Goal: Task Accomplishment & Management: Complete application form

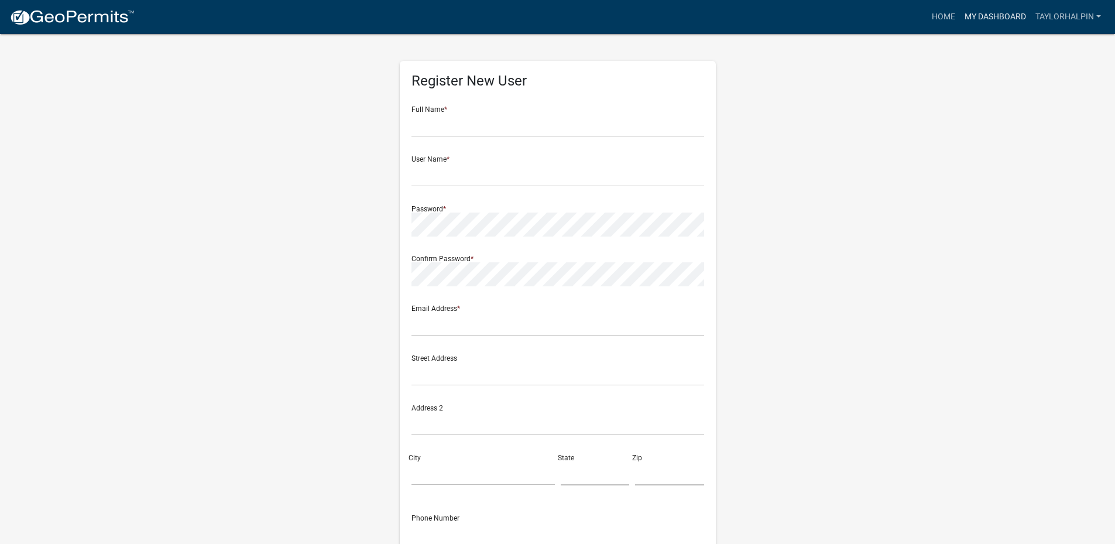
click at [1000, 19] on link "My Dashboard" at bounding box center [995, 17] width 71 height 22
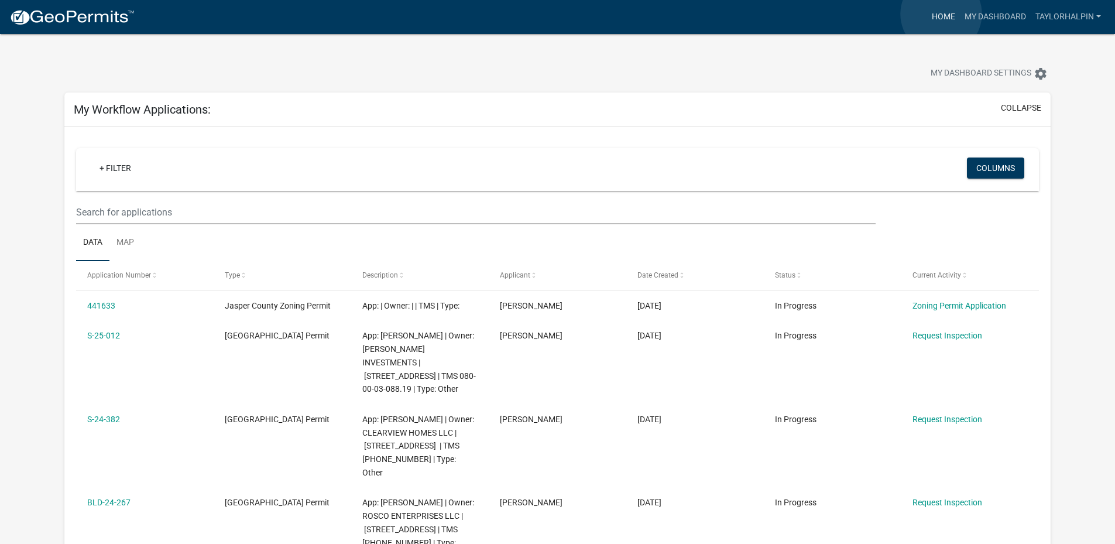
click at [941, 14] on link "Home" at bounding box center [943, 17] width 33 height 22
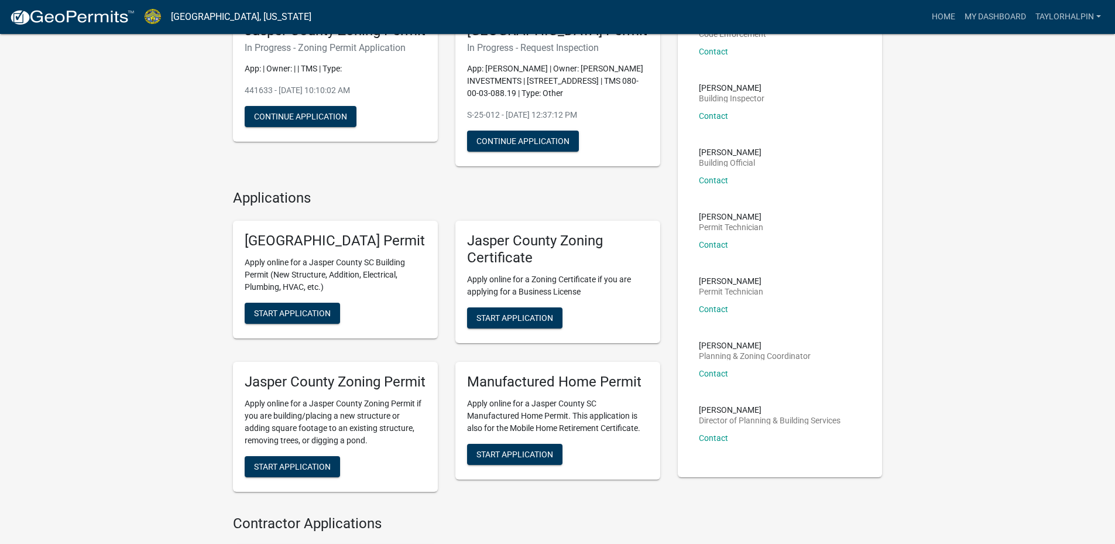
scroll to position [117, 0]
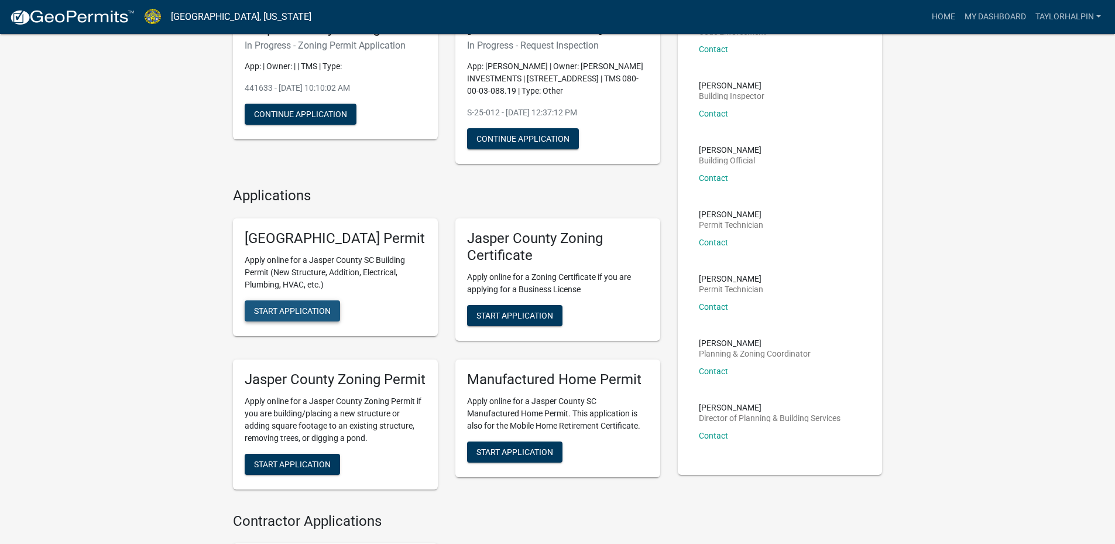
click at [286, 321] on button "Start Application" at bounding box center [292, 310] width 95 height 21
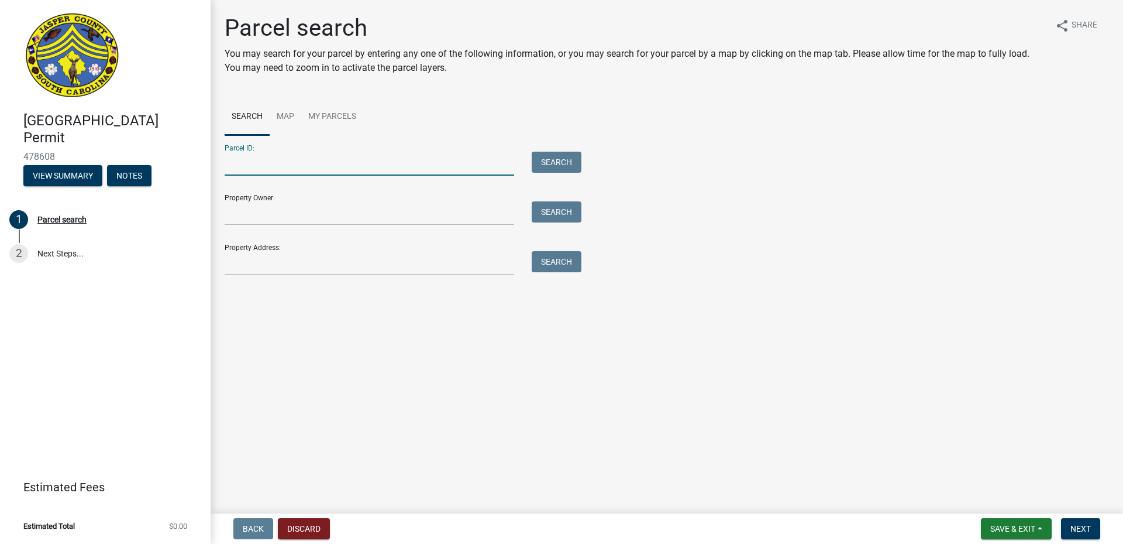
click at [252, 171] on input "Parcel ID:" at bounding box center [370, 164] width 290 height 24
click at [280, 115] on link "Map" at bounding box center [286, 116] width 32 height 37
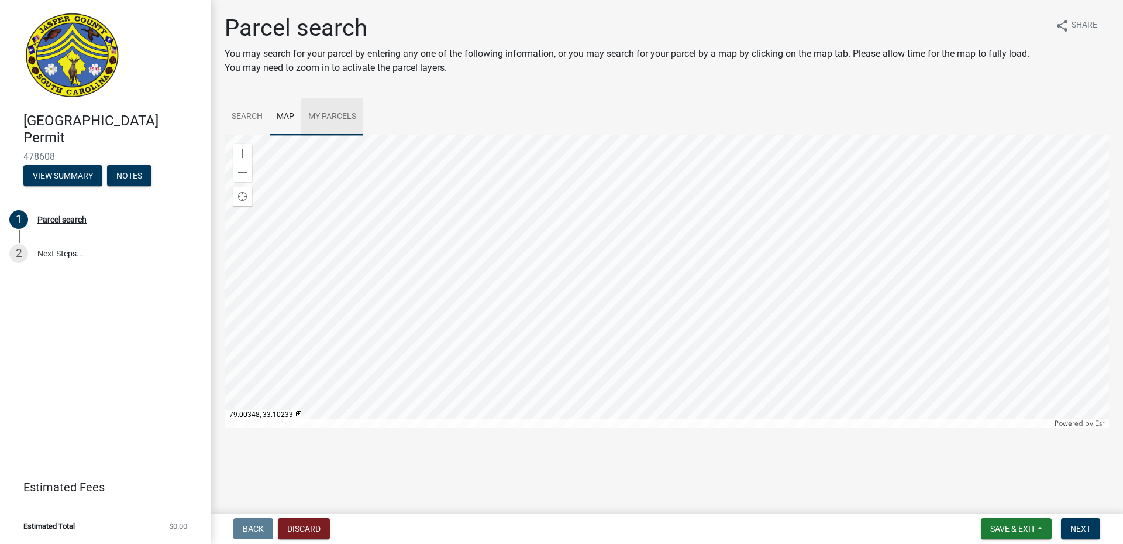
click at [335, 117] on link "My Parcels" at bounding box center [332, 116] width 62 height 37
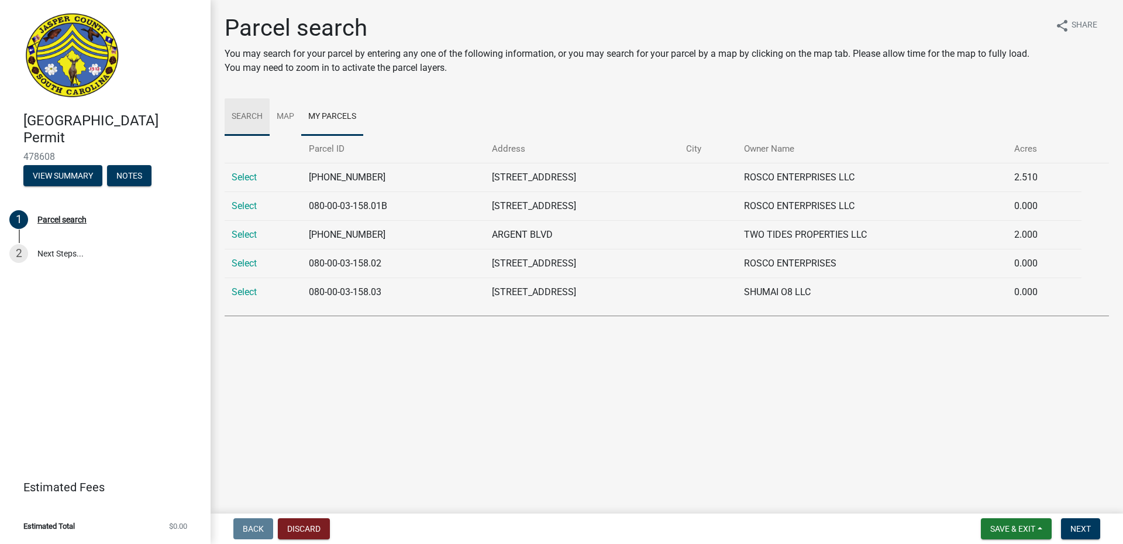
click at [235, 112] on link "Search" at bounding box center [247, 116] width 45 height 37
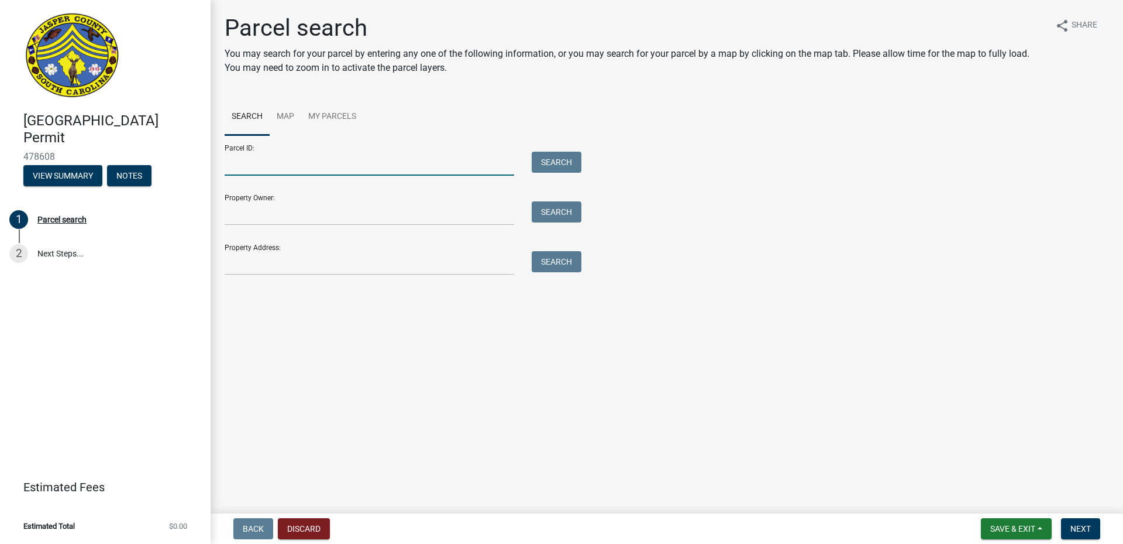
click at [345, 166] on input "Parcel ID:" at bounding box center [370, 164] width 290 height 24
paste input "[PHONE_NUMBER]"
type input "[PHONE_NUMBER]"
click at [540, 161] on button "Search" at bounding box center [557, 162] width 50 height 21
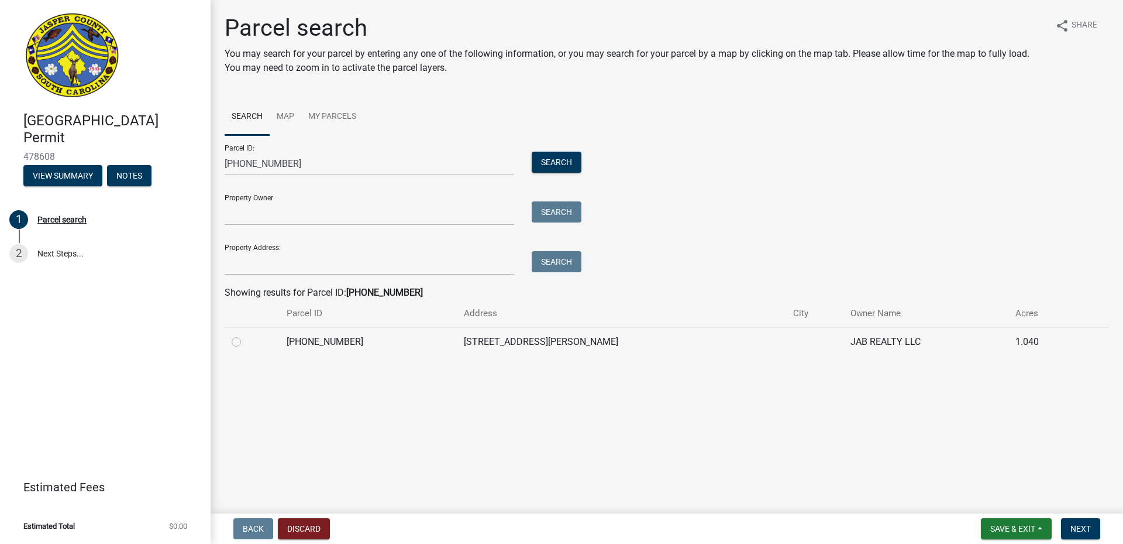
click at [246, 335] on label at bounding box center [246, 335] width 0 height 0
click at [246, 342] on input "radio" at bounding box center [250, 339] width 8 height 8
radio input "true"
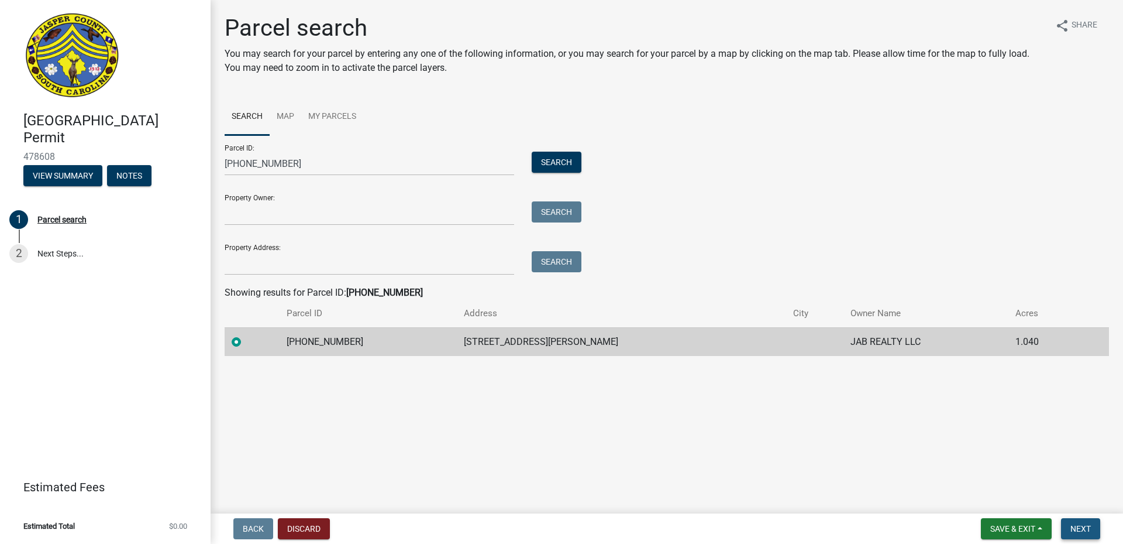
click at [1092, 531] on button "Next" at bounding box center [1080, 528] width 39 height 21
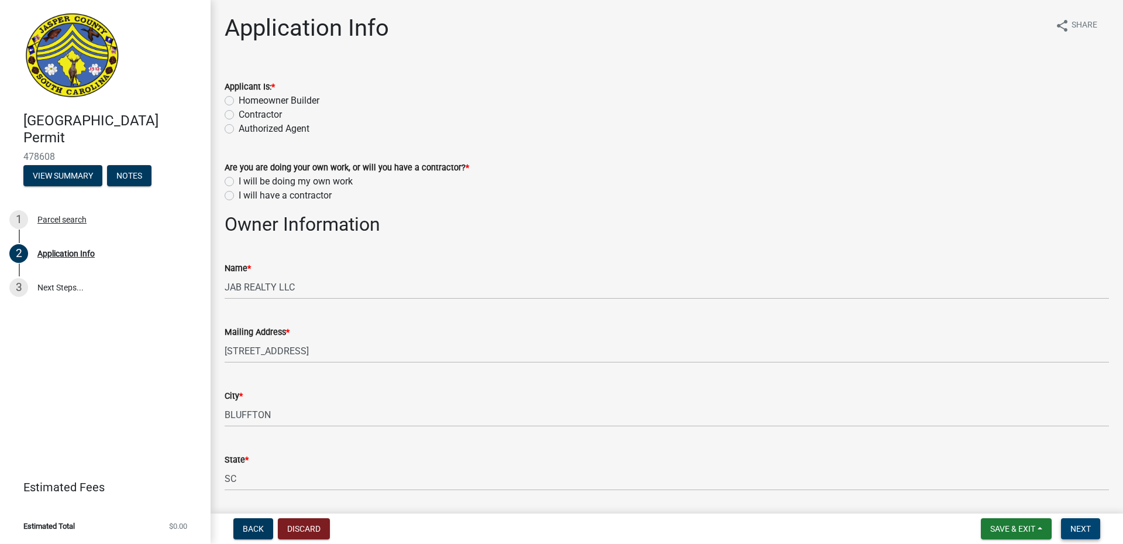
click at [1084, 531] on span "Next" at bounding box center [1081, 528] width 20 height 9
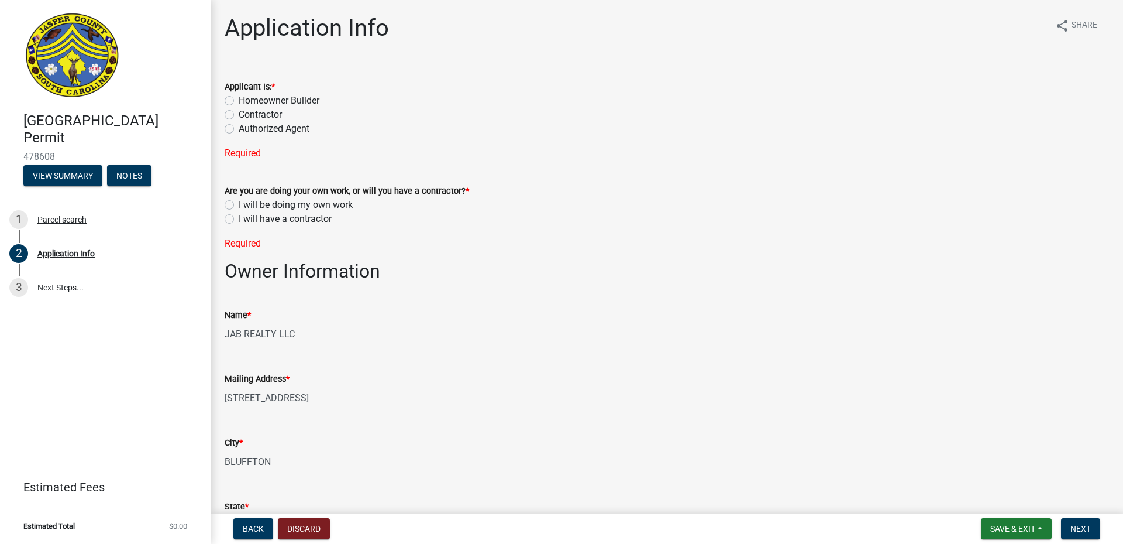
click at [239, 116] on label "Contractor" at bounding box center [260, 115] width 43 height 14
click at [239, 115] on input "Contractor" at bounding box center [243, 112] width 8 height 8
radio input "true"
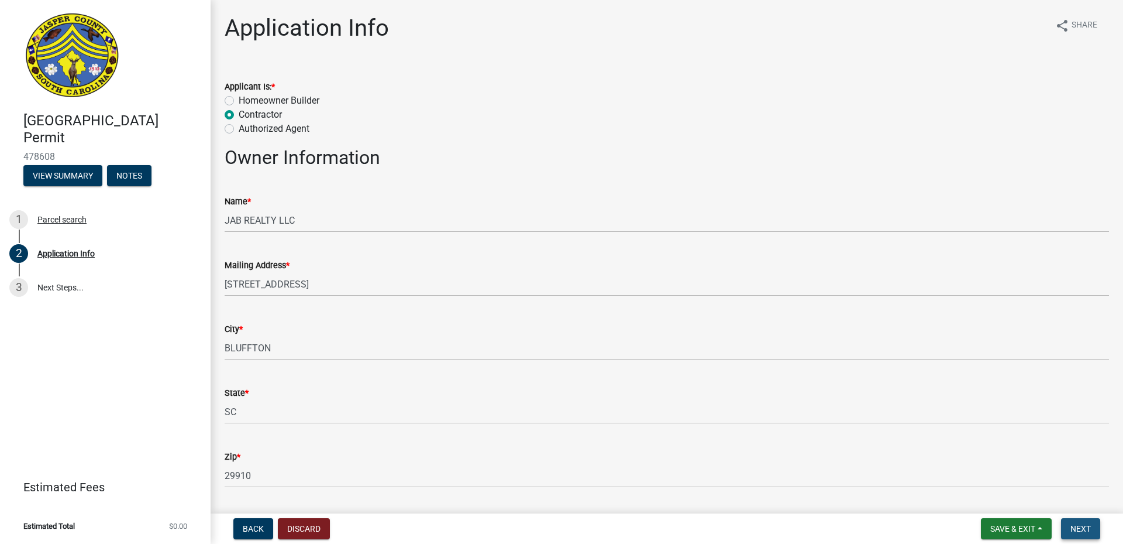
click at [1081, 530] on span "Next" at bounding box center [1081, 528] width 20 height 9
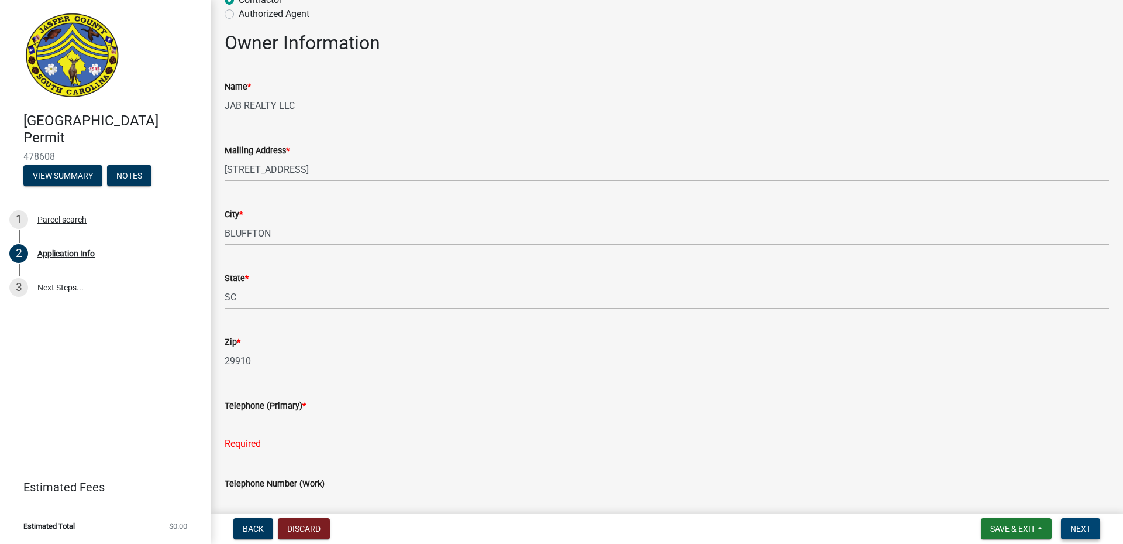
scroll to position [410, 0]
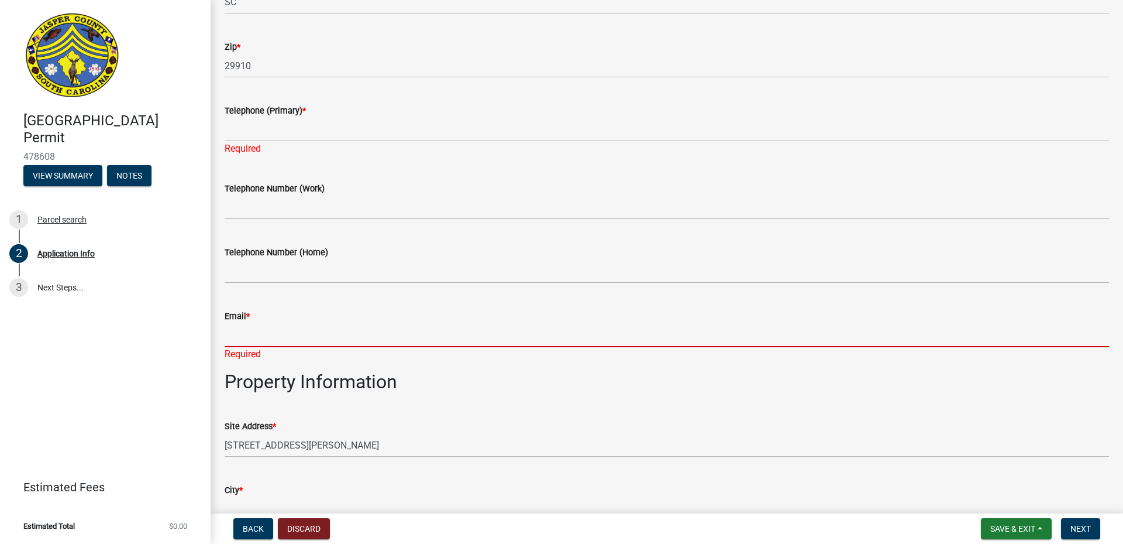
click at [255, 327] on input "Email *" at bounding box center [667, 335] width 885 height 24
type input "[EMAIL_ADDRESS][DOMAIN_NAME]"
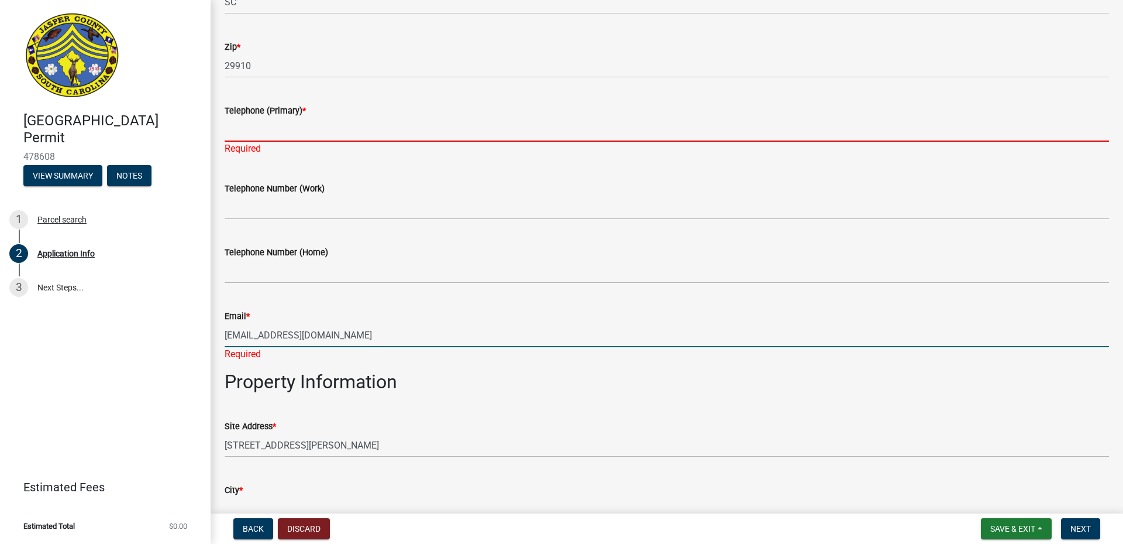
type input "8437577057"
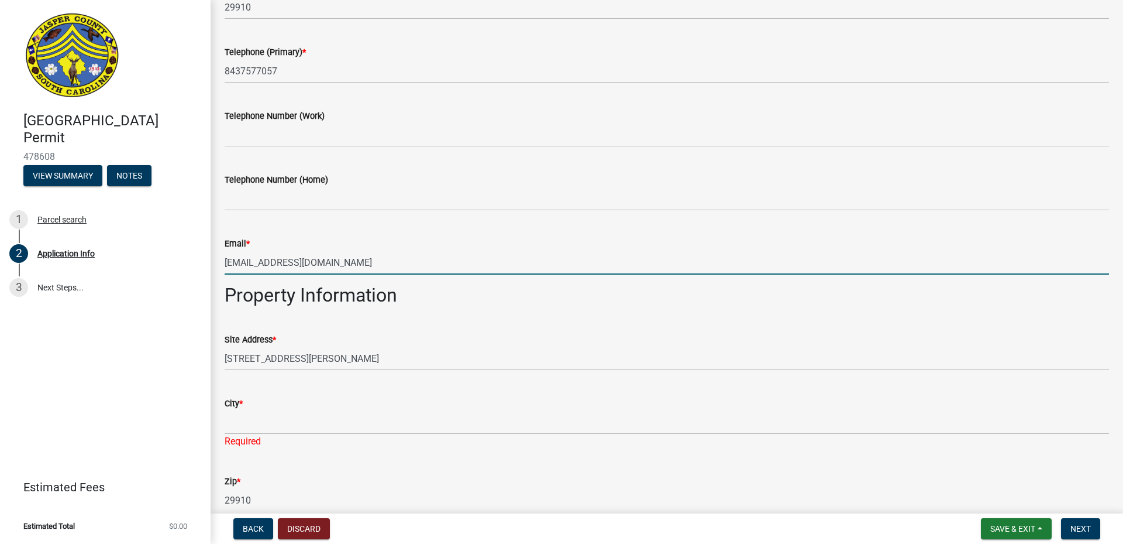
scroll to position [527, 0]
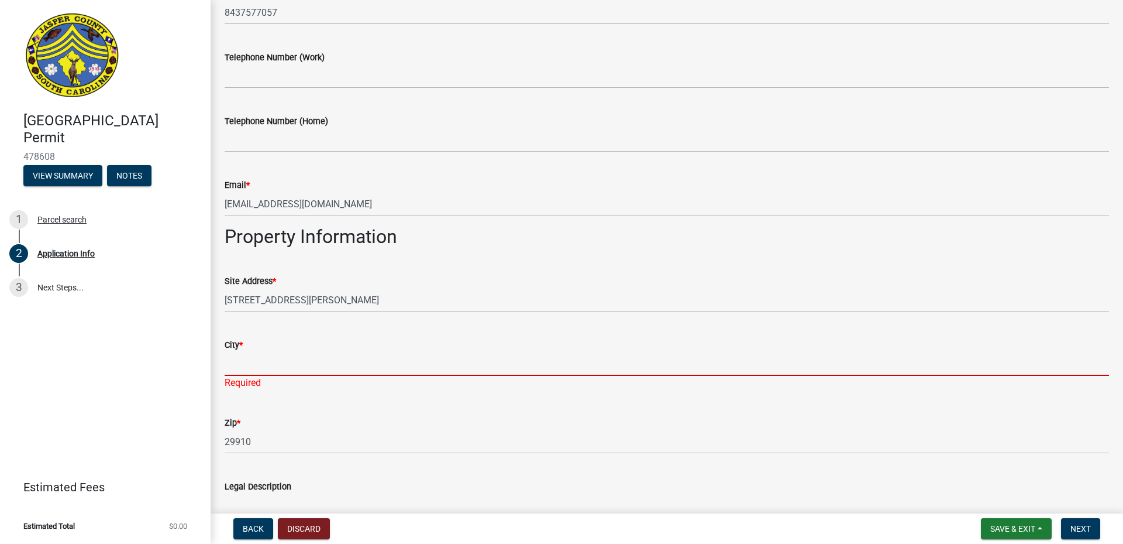
click at [257, 364] on input "City *" at bounding box center [667, 364] width 885 height 24
type input "[GEOGRAPHIC_DATA]"
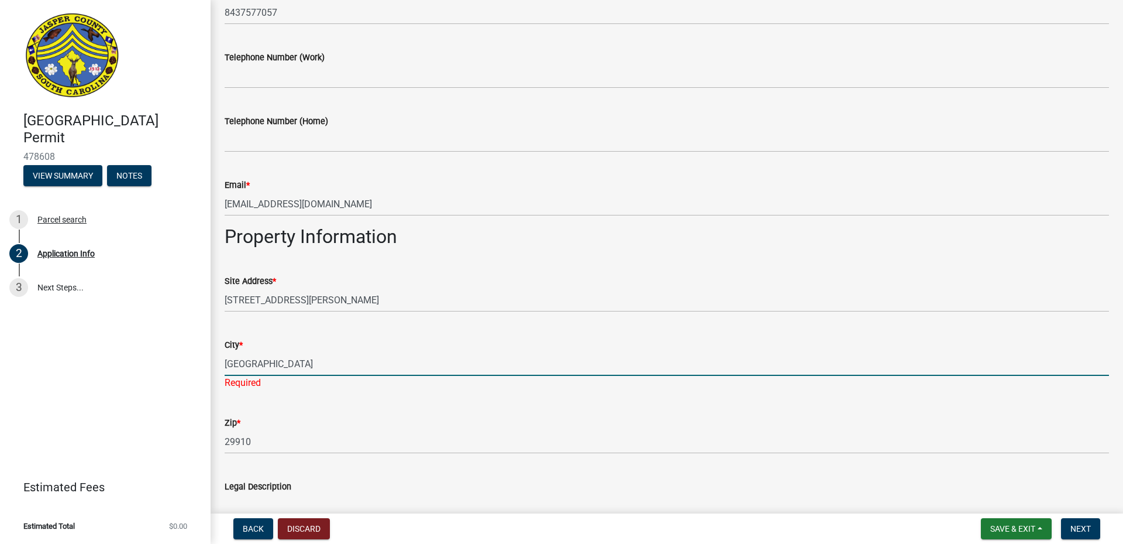
scroll to position [585, 0]
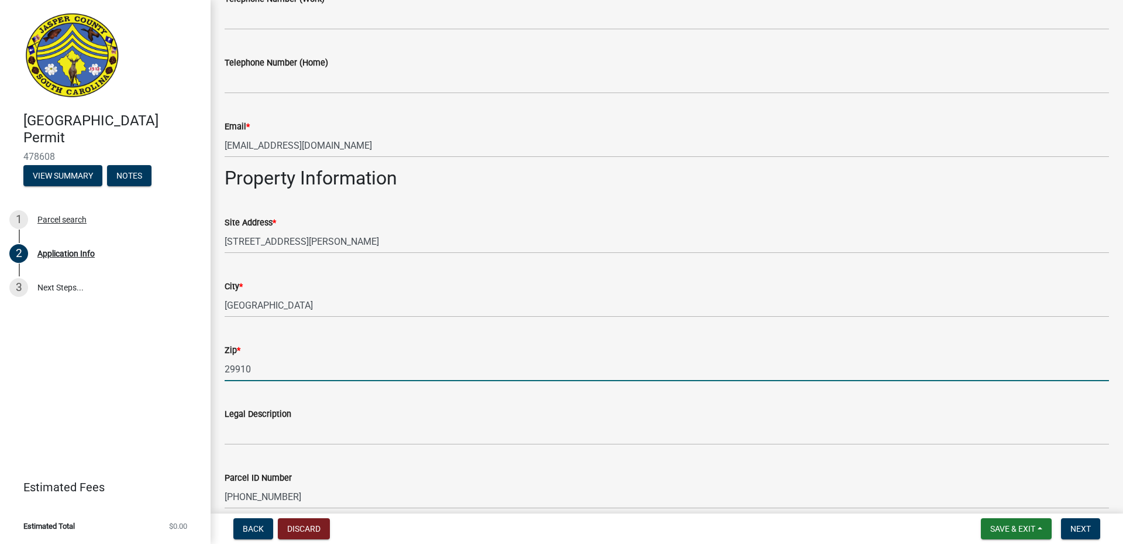
drag, startPoint x: 248, startPoint y: 388, endPoint x: 240, endPoint y: 366, distance: 23.1
click at [240, 366] on input "29910" at bounding box center [667, 369] width 885 height 24
click at [252, 369] on input "299" at bounding box center [667, 369] width 885 height 24
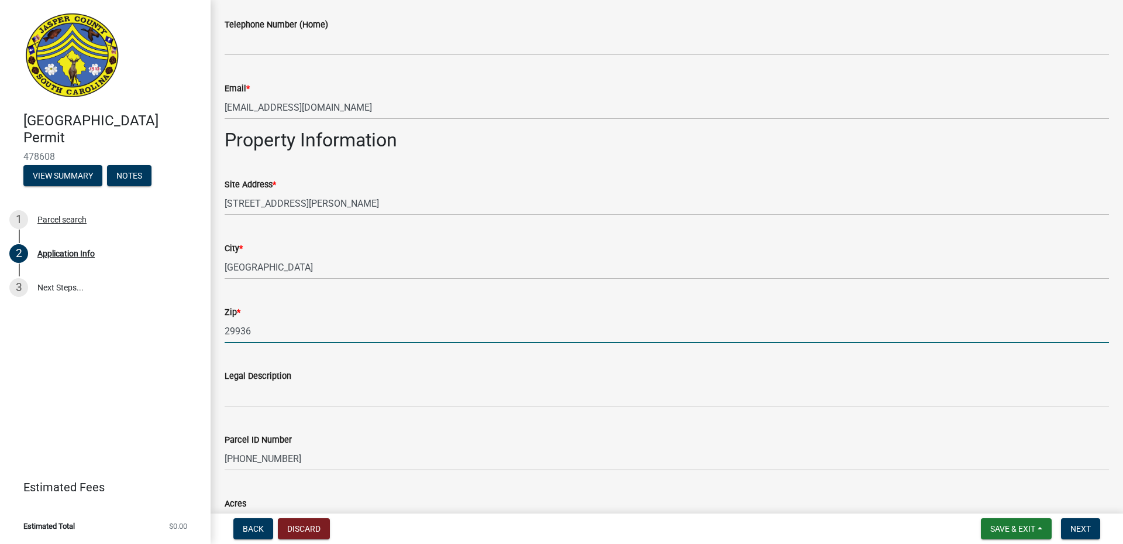
scroll to position [644, 0]
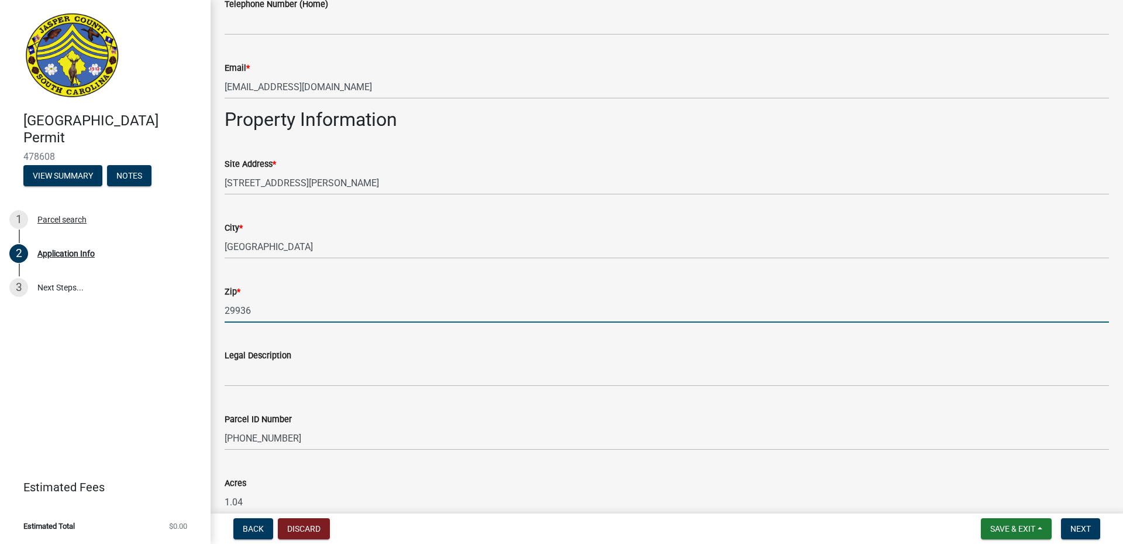
type input "29936"
click at [538, 348] on div "Legal Description" at bounding box center [667, 355] width 885 height 14
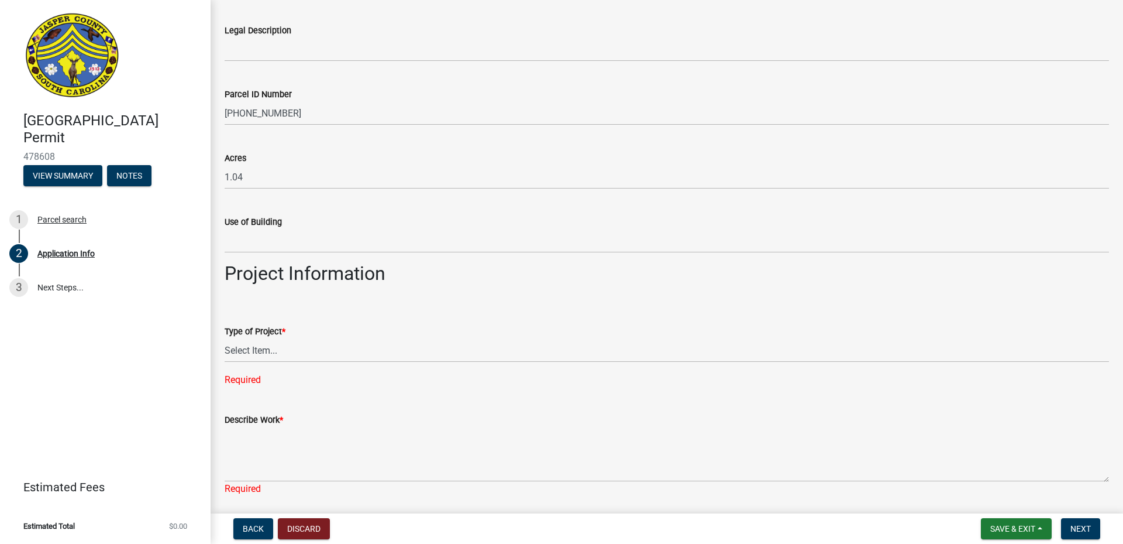
scroll to position [995, 0]
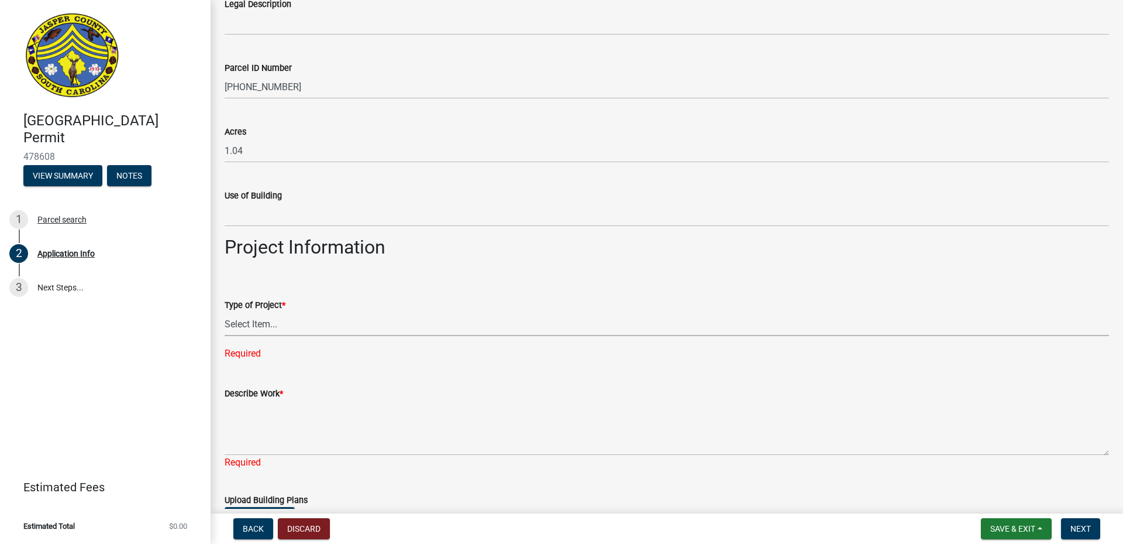
click at [255, 321] on select "Select Item... Construction Trailer/Shipping Container Residential Demolition C…" at bounding box center [667, 324] width 885 height 24
click at [225, 312] on select "Select Item... Construction Trailer/Shipping Container Residential Demolition C…" at bounding box center [667, 324] width 885 height 24
select select "6570ce79-212e-4c42-b64f-f74b85e12671"
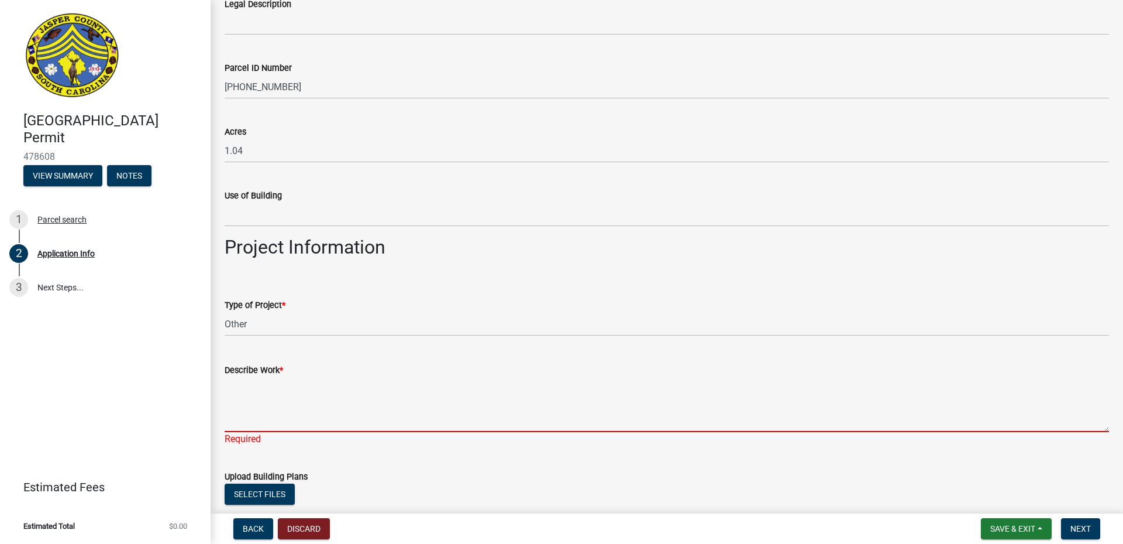
click at [269, 427] on textarea "Describe Work *" at bounding box center [667, 404] width 885 height 55
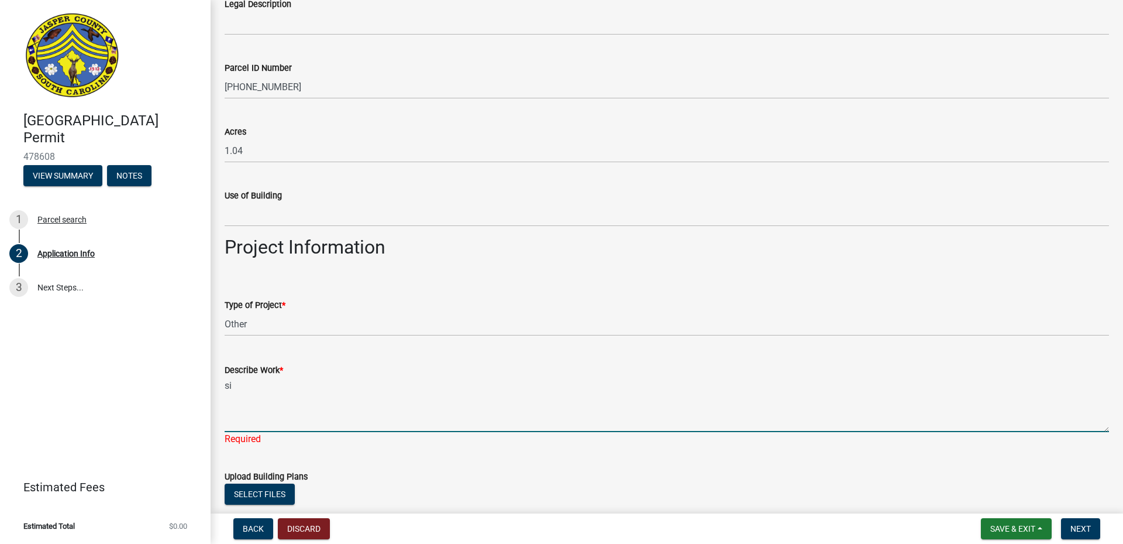
type textarea "s"
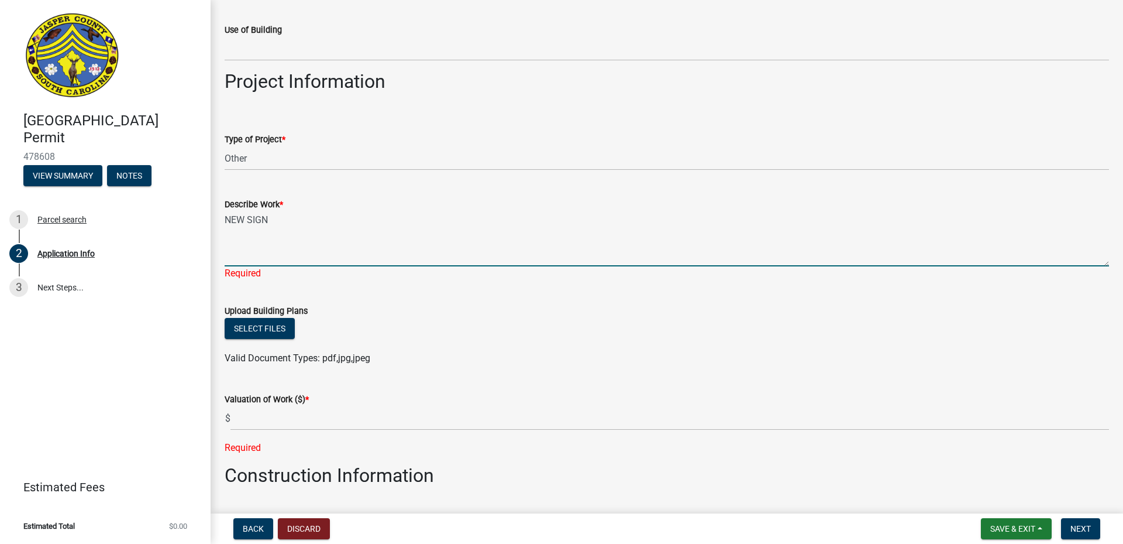
scroll to position [1229, 0]
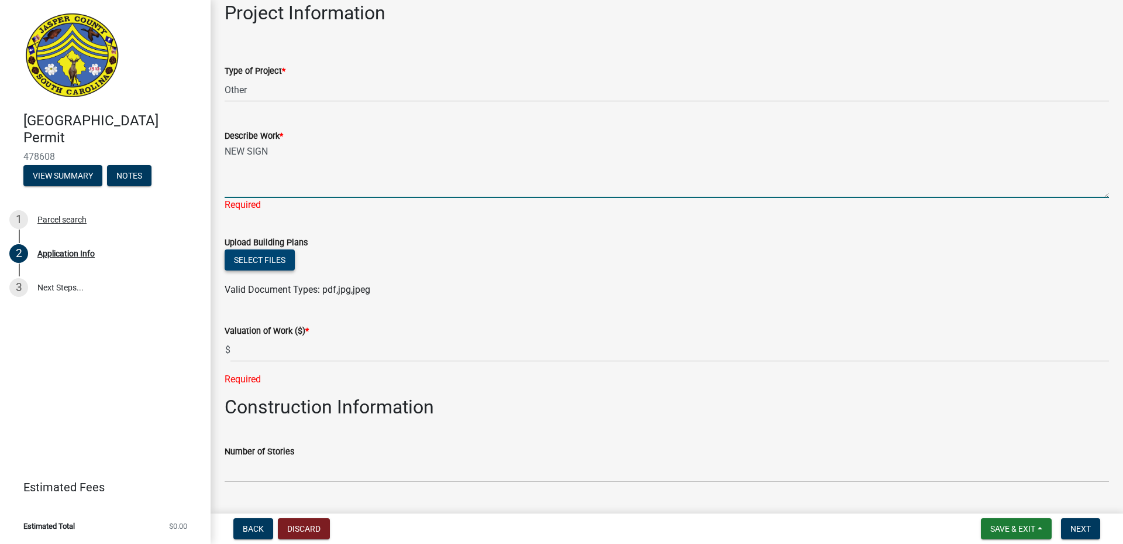
type textarea "NEW SIGN"
click at [259, 265] on wm-upload "Select files Valid Document Types: pdf,jpg,jpeg" at bounding box center [667, 272] width 885 height 47
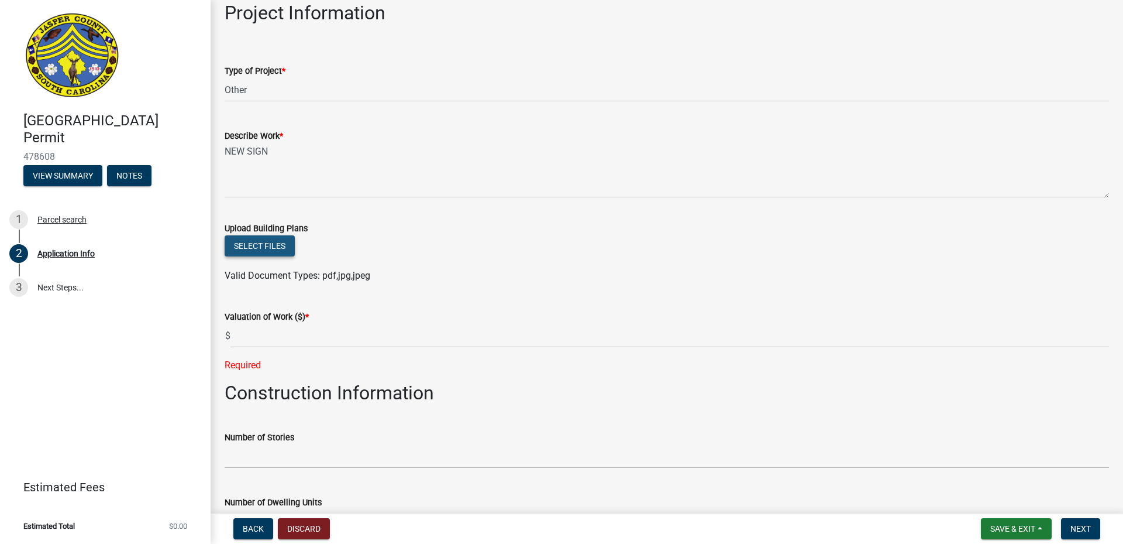
click at [259, 253] on button "Select files" at bounding box center [260, 245] width 70 height 21
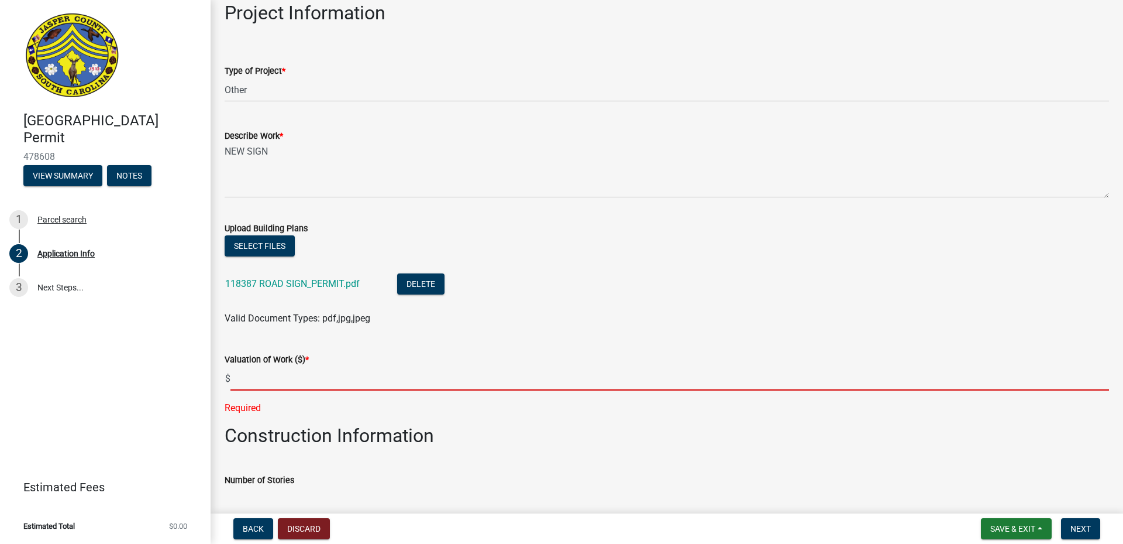
click at [462, 379] on input "text" at bounding box center [670, 378] width 879 height 24
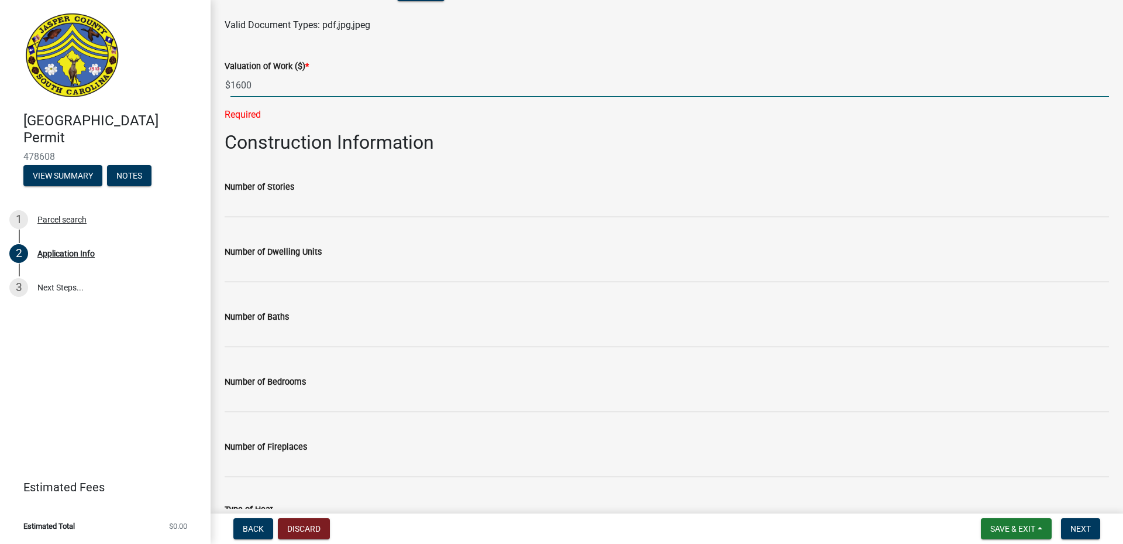
scroll to position [1755, 0]
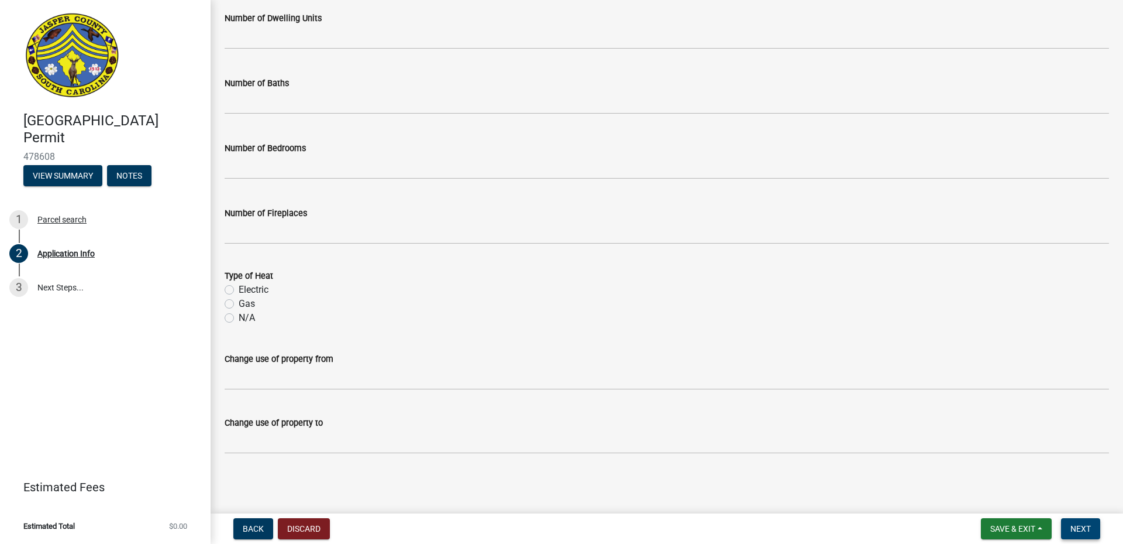
type input "1600"
click at [1080, 528] on span "Next" at bounding box center [1081, 528] width 20 height 9
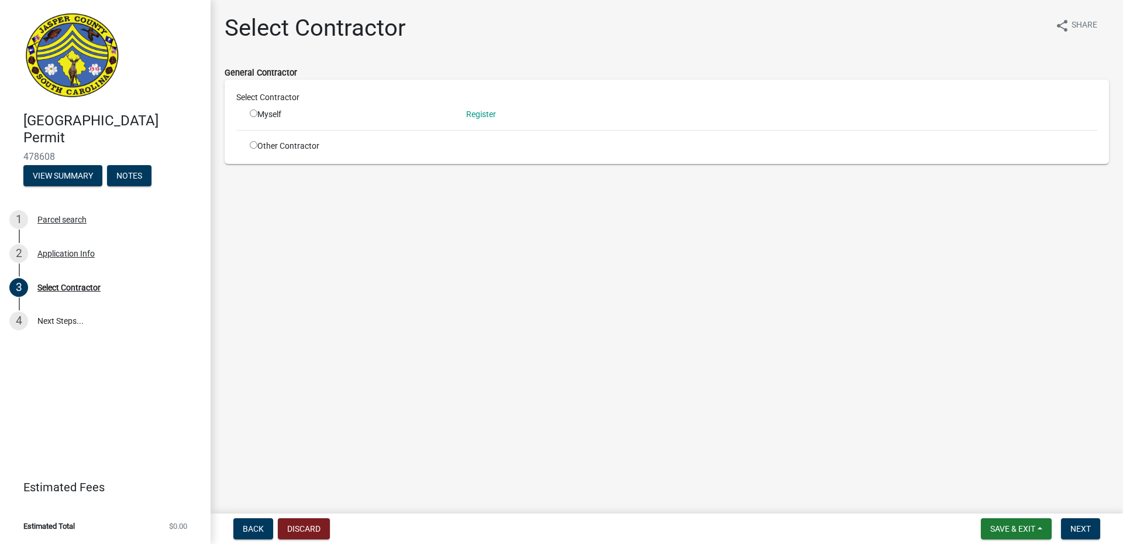
click at [251, 114] on input "radio" at bounding box center [254, 113] width 8 height 8
radio input "true"
click at [252, 109] on div "Myself" at bounding box center [349, 114] width 199 height 12
click at [256, 145] on input "radio" at bounding box center [254, 145] width 8 height 8
radio input "true"
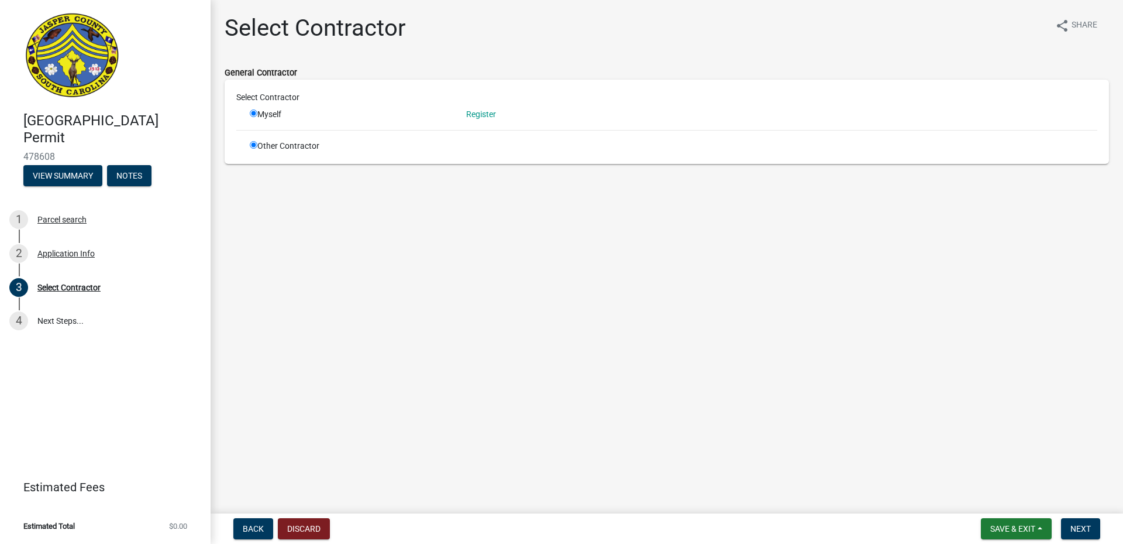
radio input "false"
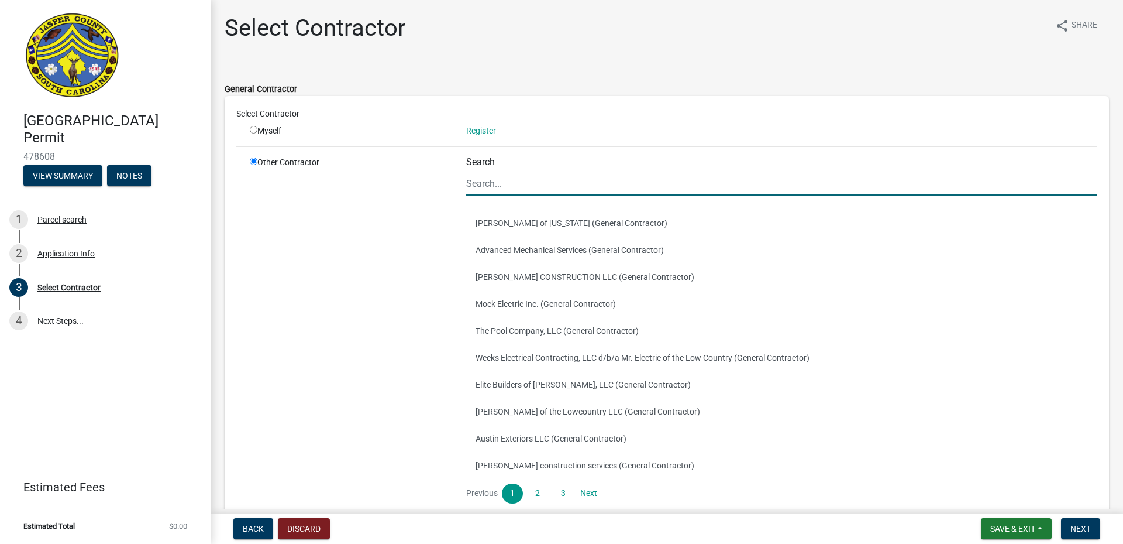
click at [539, 190] on input "Search" at bounding box center [781, 183] width 631 height 24
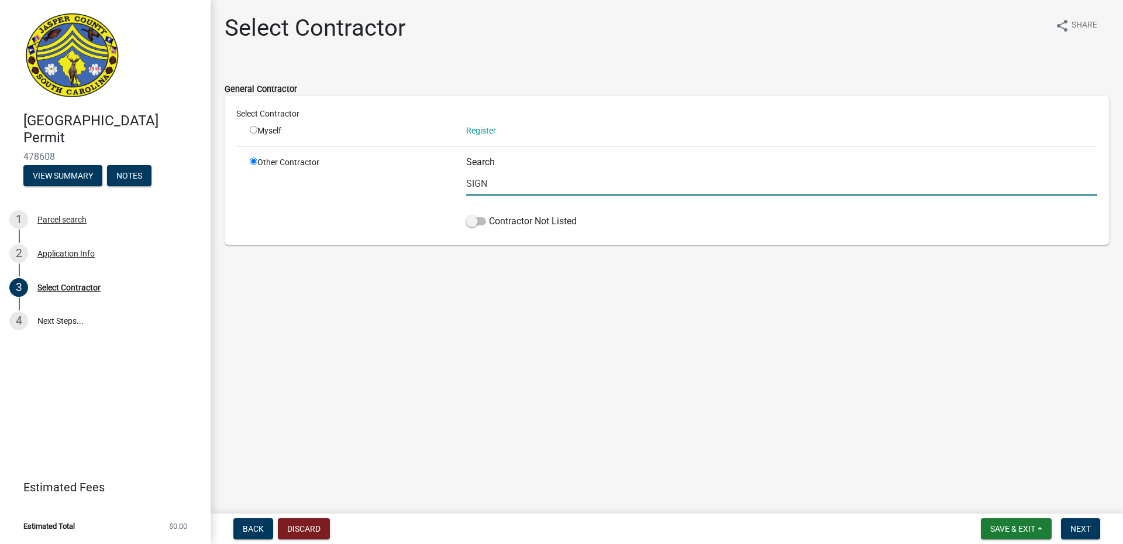
click at [462, 342] on main "Select Contractor share Share General Contractor Select Contractor Myself Regis…" at bounding box center [667, 254] width 913 height 508
click at [496, 187] on input "SIGN" at bounding box center [781, 183] width 631 height 24
type input "Sign D'Sign"
drag, startPoint x: 478, startPoint y: 226, endPoint x: 477, endPoint y: 221, distance: 5.9
click at [477, 221] on label "Contractor Not Listed" at bounding box center [521, 221] width 111 height 14
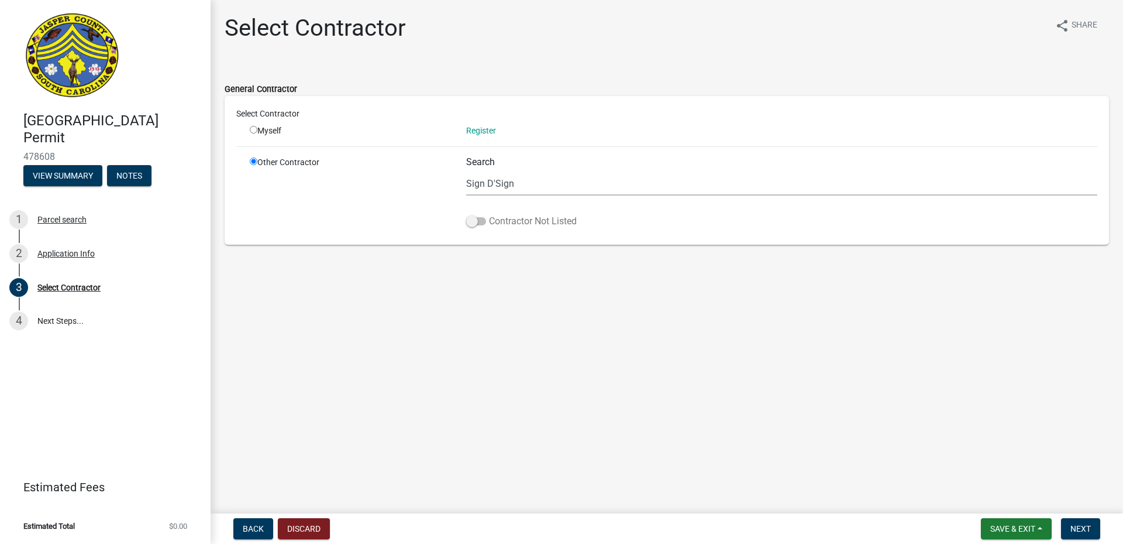
click at [477, 219] on span at bounding box center [476, 221] width 20 height 8
click at [489, 214] on input "Contractor Not Listed" at bounding box center [489, 214] width 0 height 0
click at [1074, 530] on span "Next" at bounding box center [1081, 528] width 20 height 9
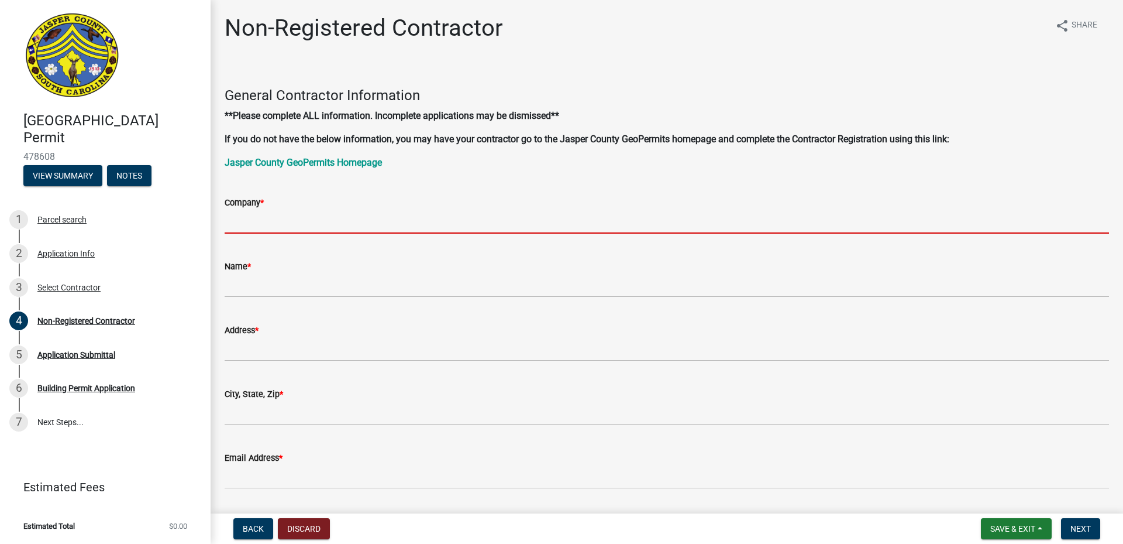
click at [316, 214] on input "Company *" at bounding box center [667, 221] width 885 height 24
type input "Sign D Sign"
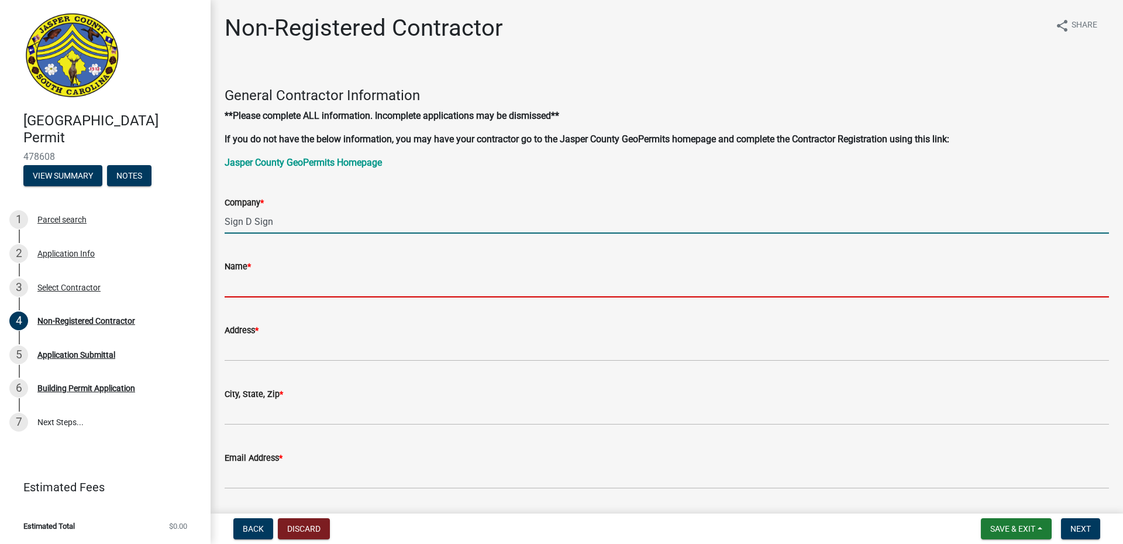
type input "[PERSON_NAME]"
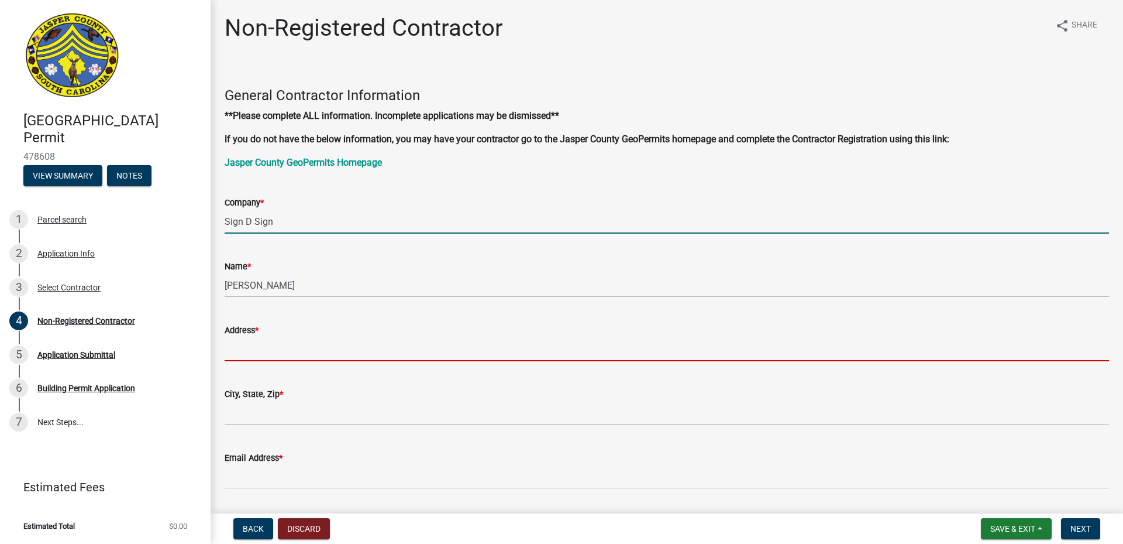
type input "[STREET_ADDRESS]"
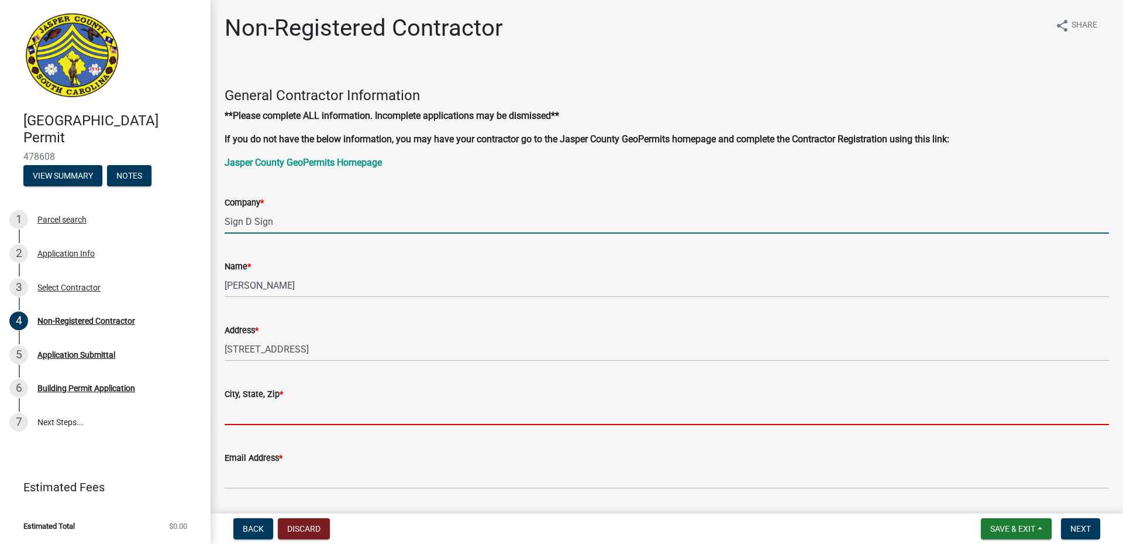
type input "Bluffton"
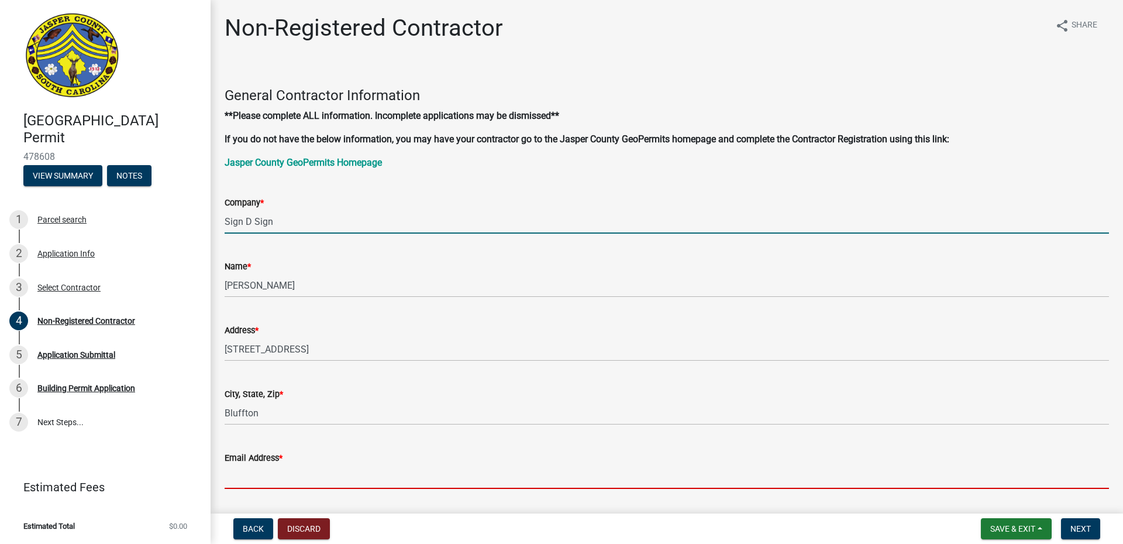
type input "[EMAIL_ADDRESS][DOMAIN_NAME]"
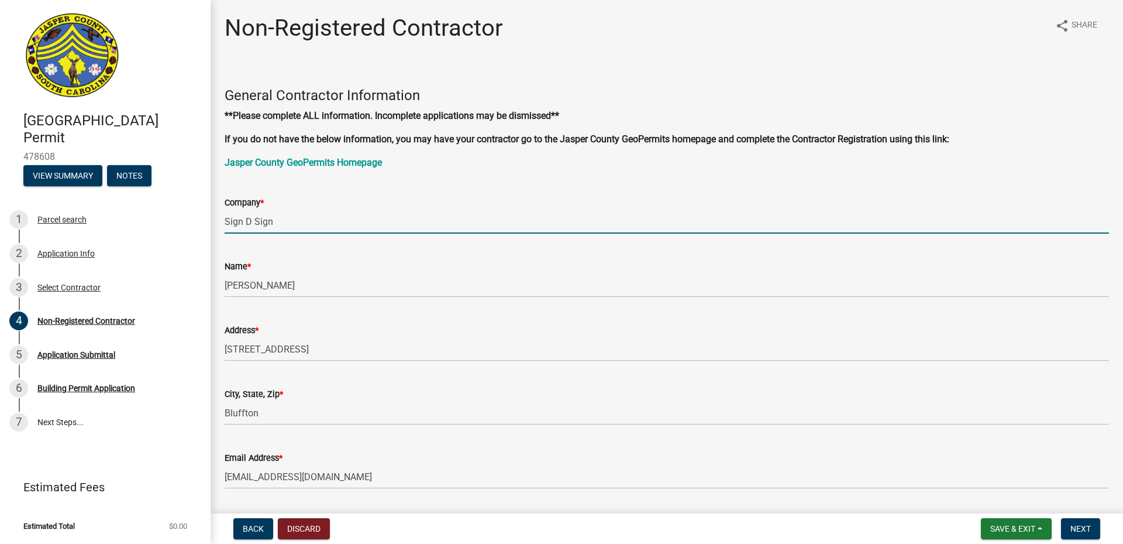
type input "8437577057"
type input "SC"
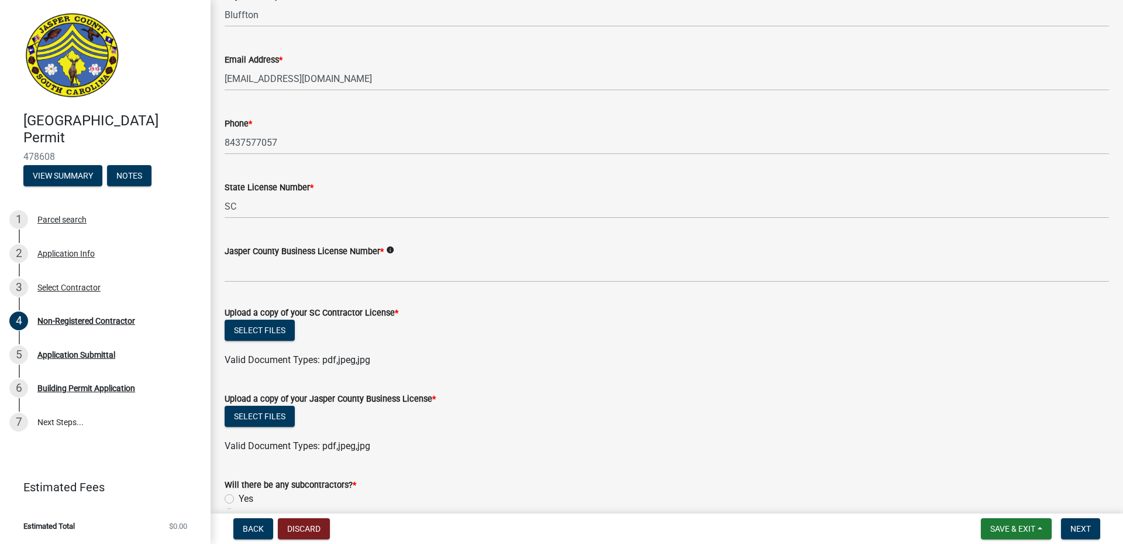
scroll to position [91, 0]
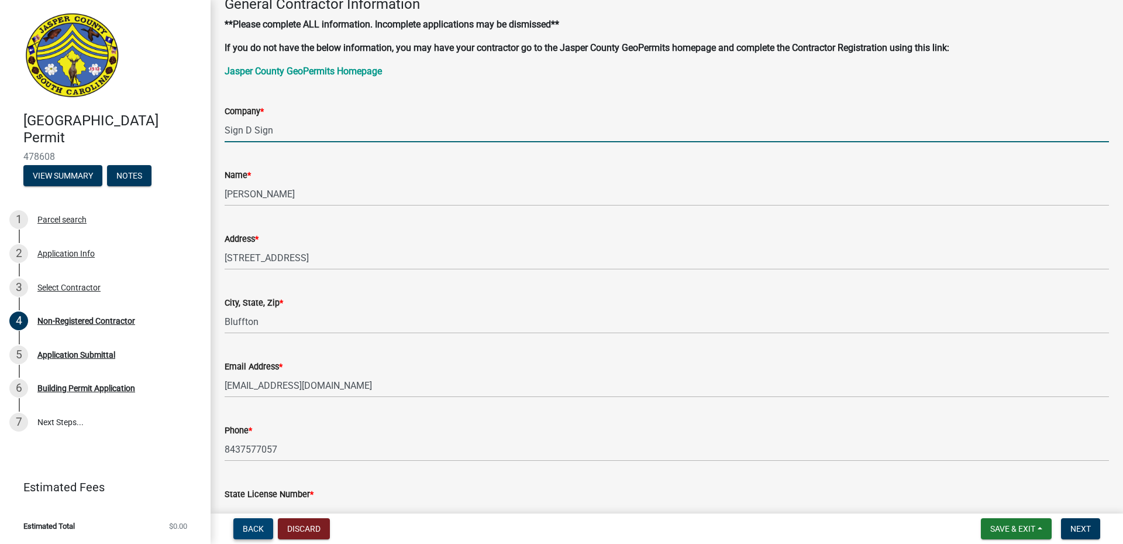
click at [249, 518] on button "Back" at bounding box center [253, 528] width 40 height 21
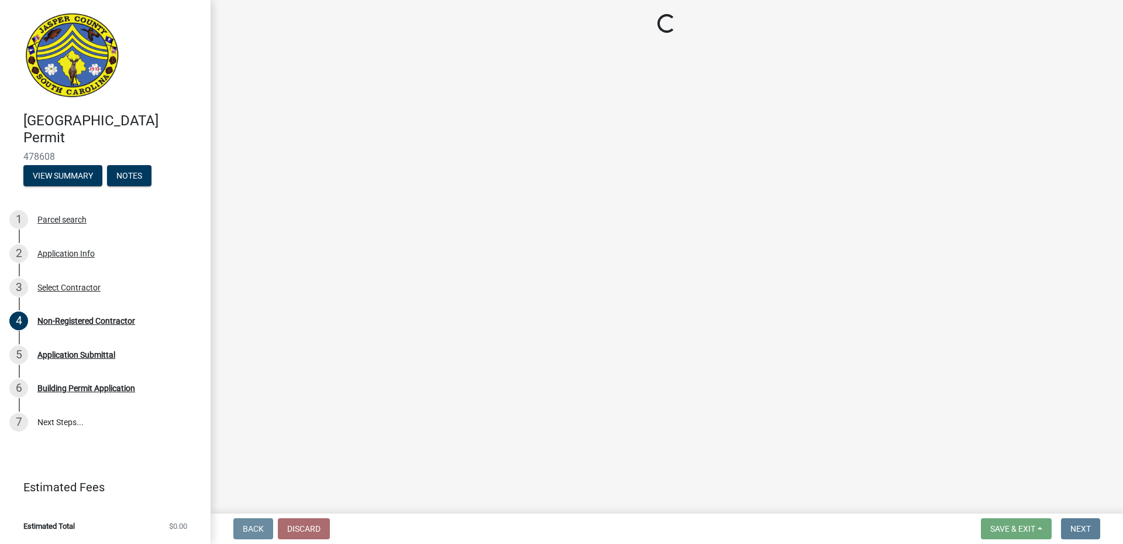
scroll to position [0, 0]
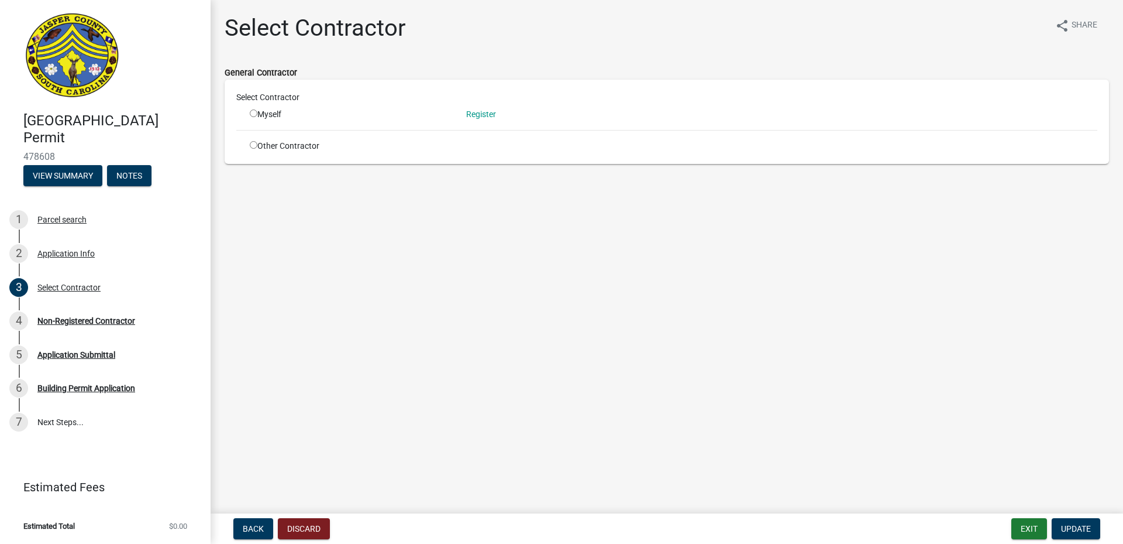
click at [230, 525] on form "Back Discard" at bounding box center [279, 528] width 101 height 21
click at [263, 530] on span "Back" at bounding box center [253, 528] width 21 height 9
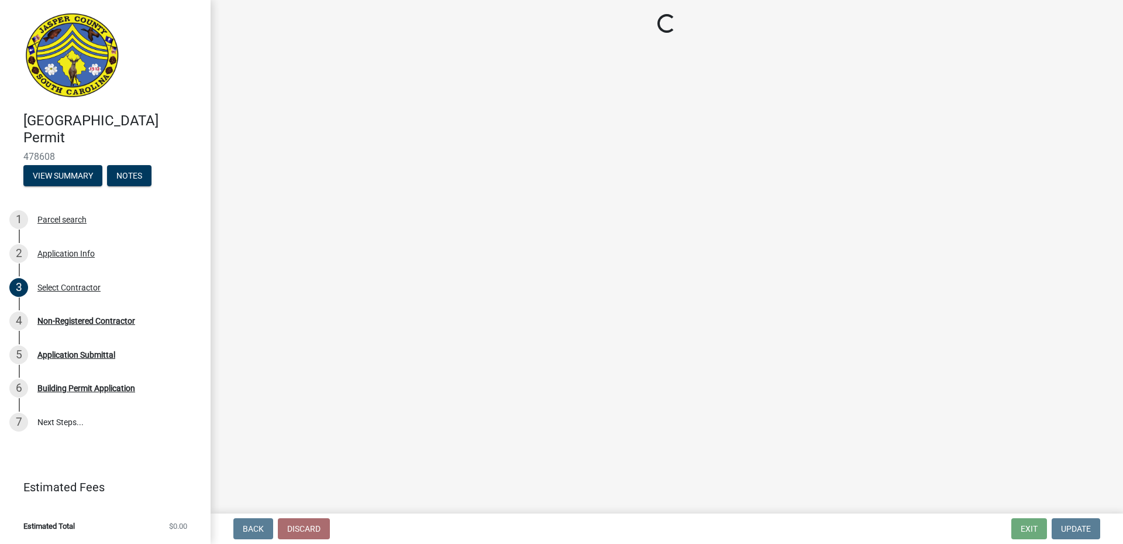
select select "6570ce79-212e-4c42-b64f-f74b85e12671"
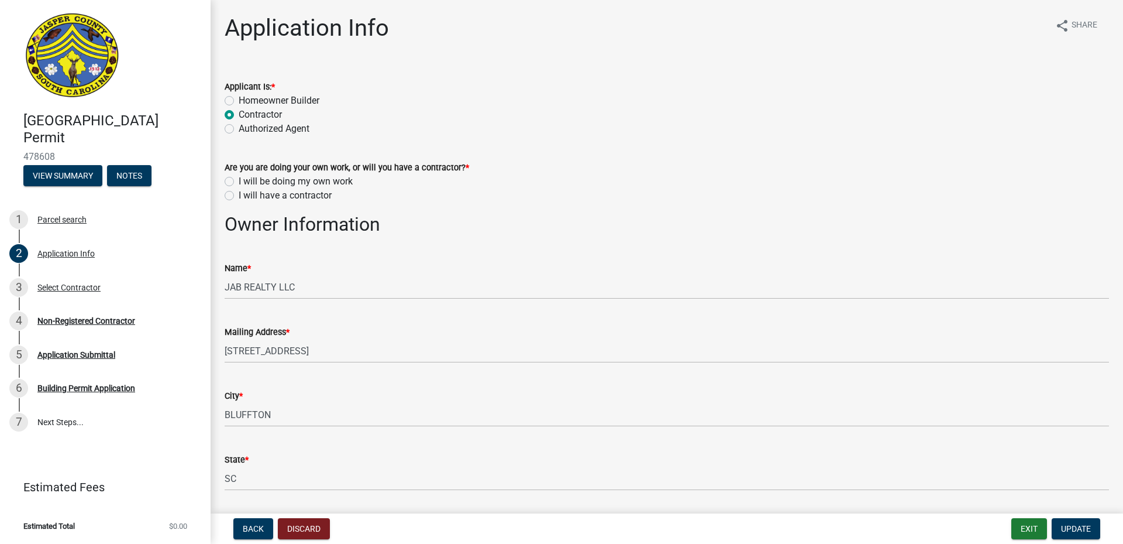
click at [239, 127] on label "Authorized Agent" at bounding box center [274, 129] width 71 height 14
click at [239, 127] on input "Authorized Agent" at bounding box center [243, 126] width 8 height 8
radio input "true"
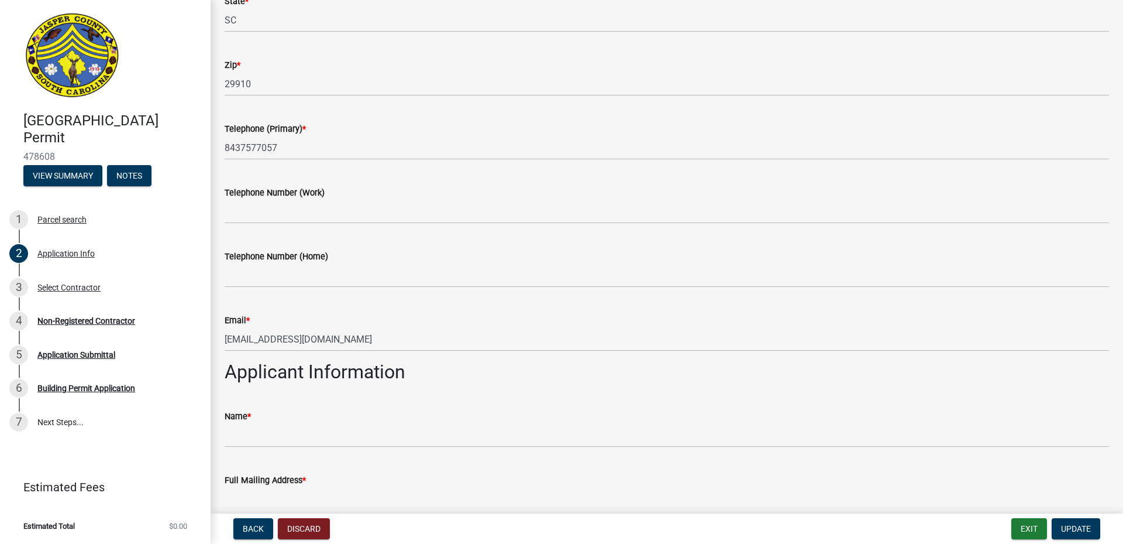
scroll to position [410, 0]
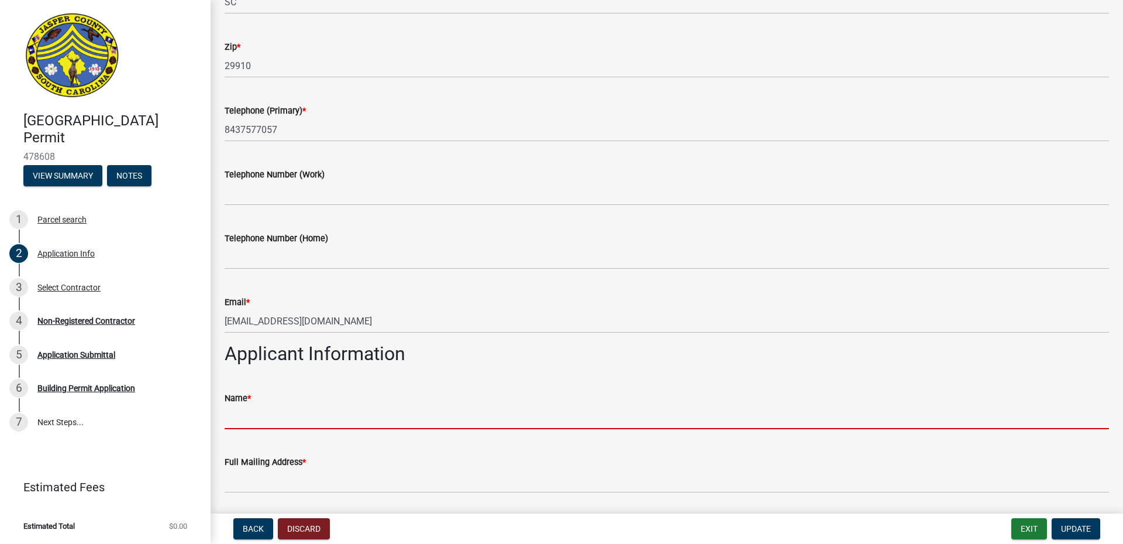
click at [272, 417] on input "Name *" at bounding box center [667, 417] width 885 height 24
type input "SIGN D'SIGN"
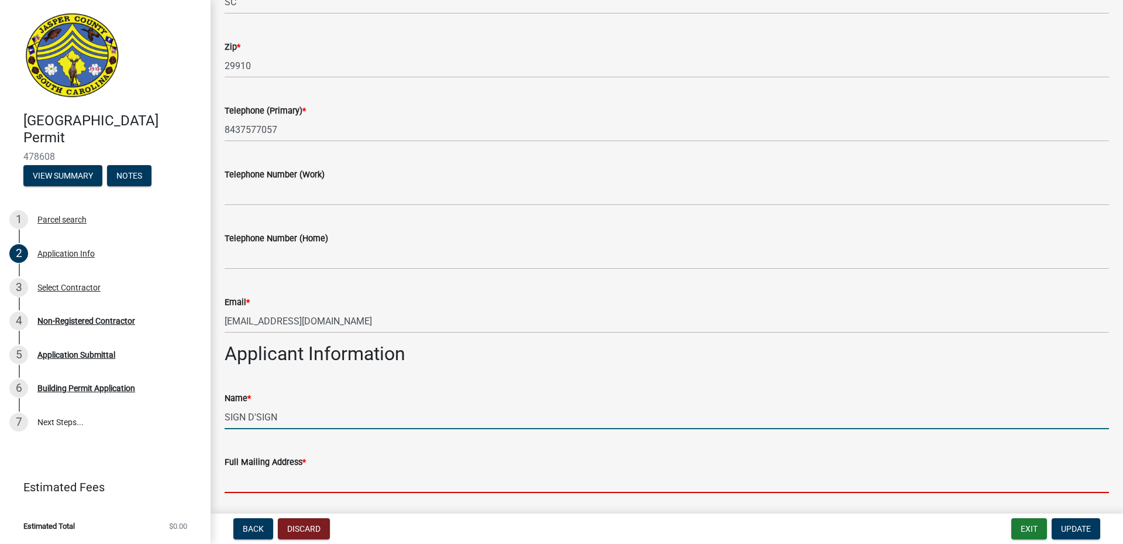
type input "[STREET_ADDRESS]"
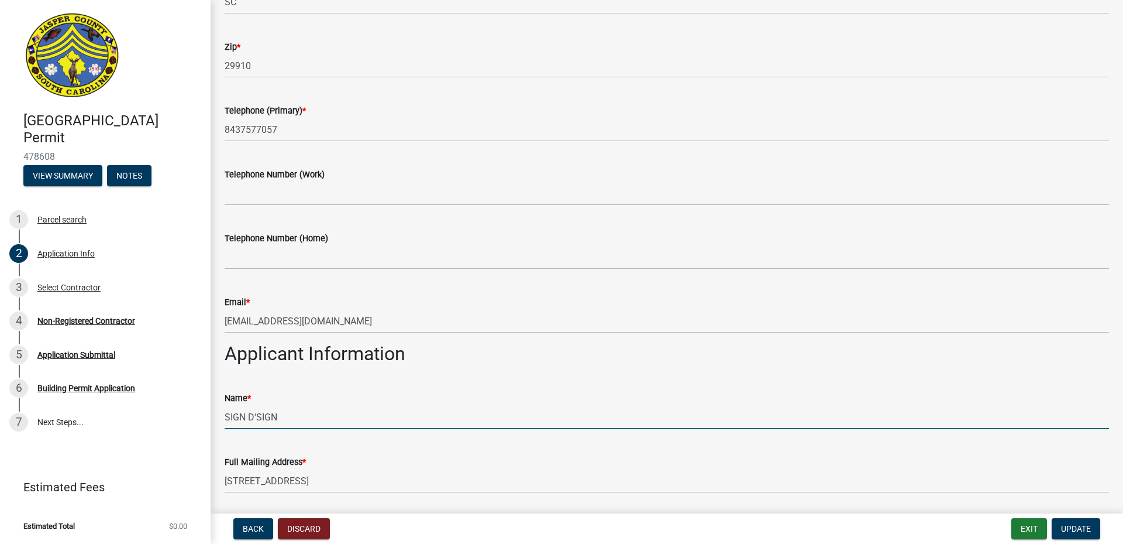
type input "8432902258"
type input "[EMAIL_ADDRESS][DOMAIN_NAME]"
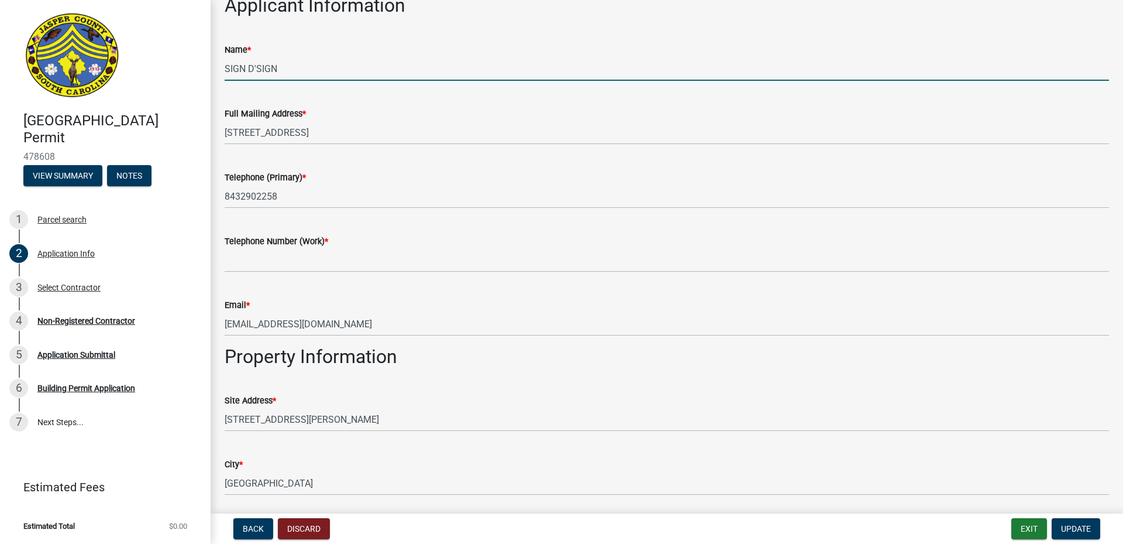
scroll to position [761, 0]
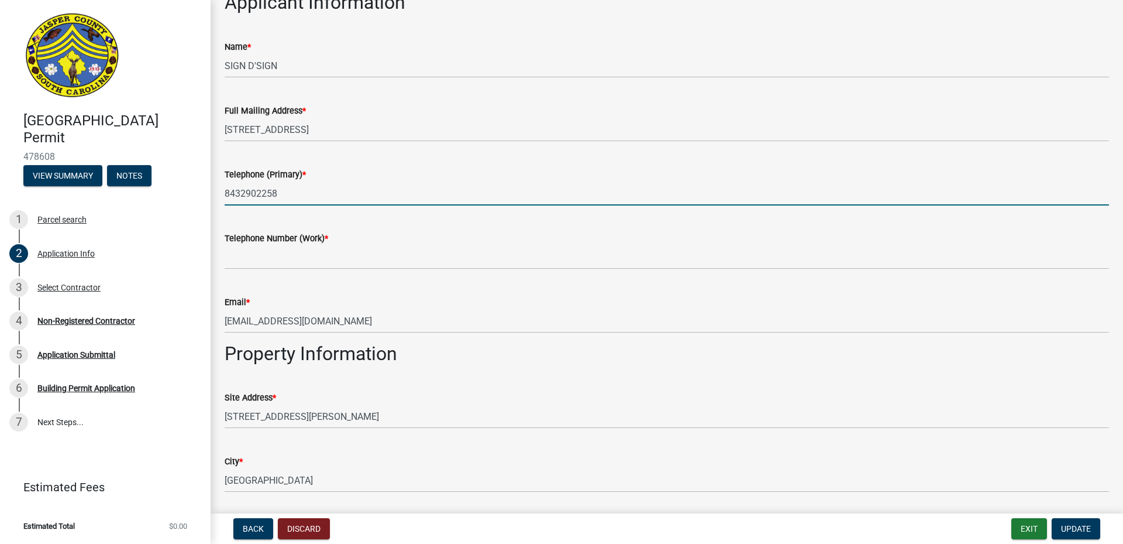
drag, startPoint x: 293, startPoint y: 193, endPoint x: 6, endPoint y: 163, distance: 288.9
click at [6, 163] on div "[GEOGRAPHIC_DATA] Permit 478608 View Summary Notes 1 Parcel search 2 Applicatio…" at bounding box center [561, 272] width 1123 height 544
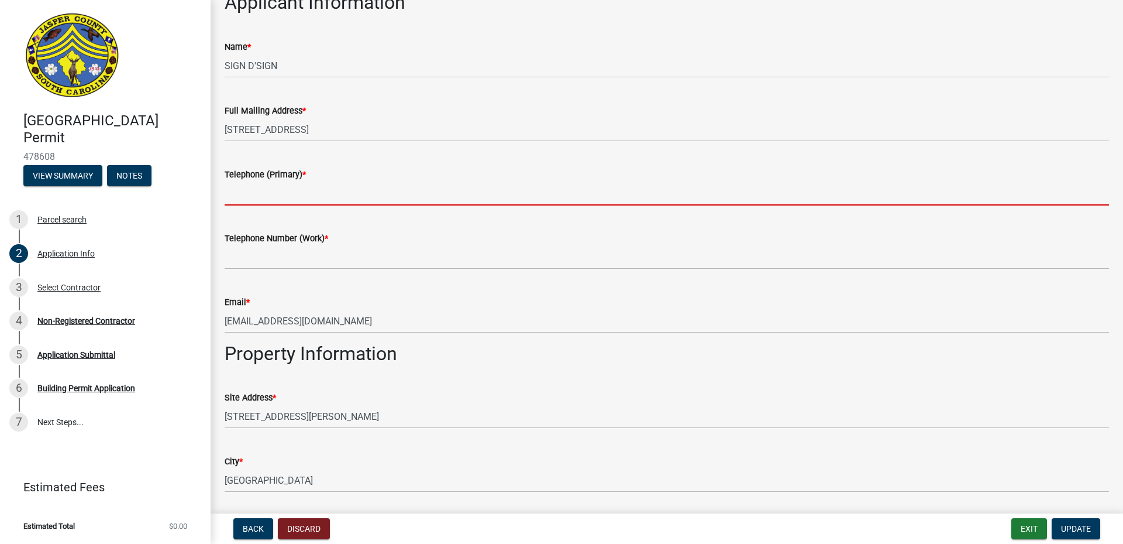
click at [427, 202] on input "Telephone (Primary) *" at bounding box center [667, 193] width 885 height 24
type input "8437577057"
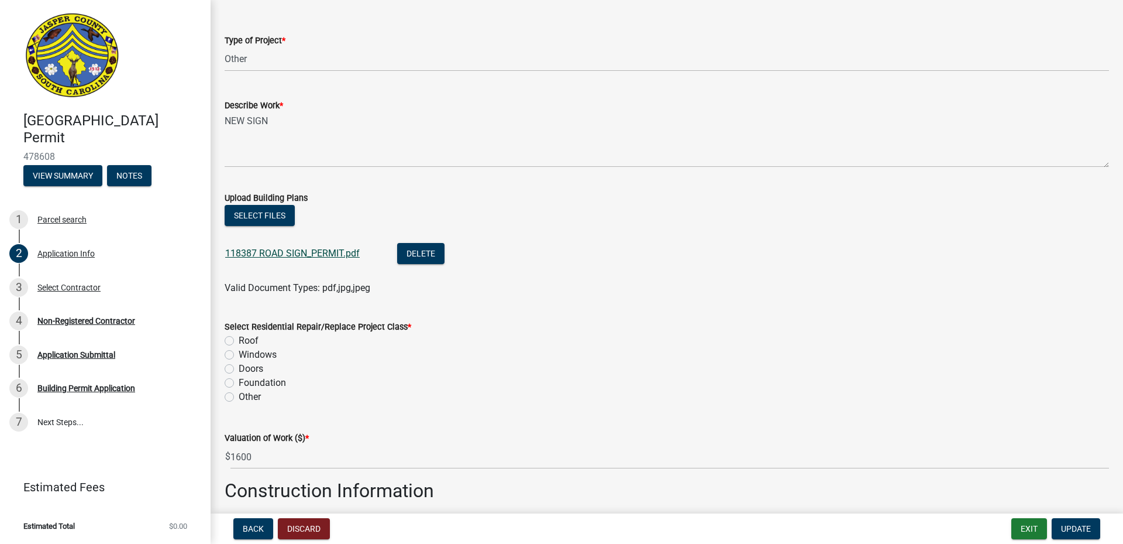
scroll to position [1638, 0]
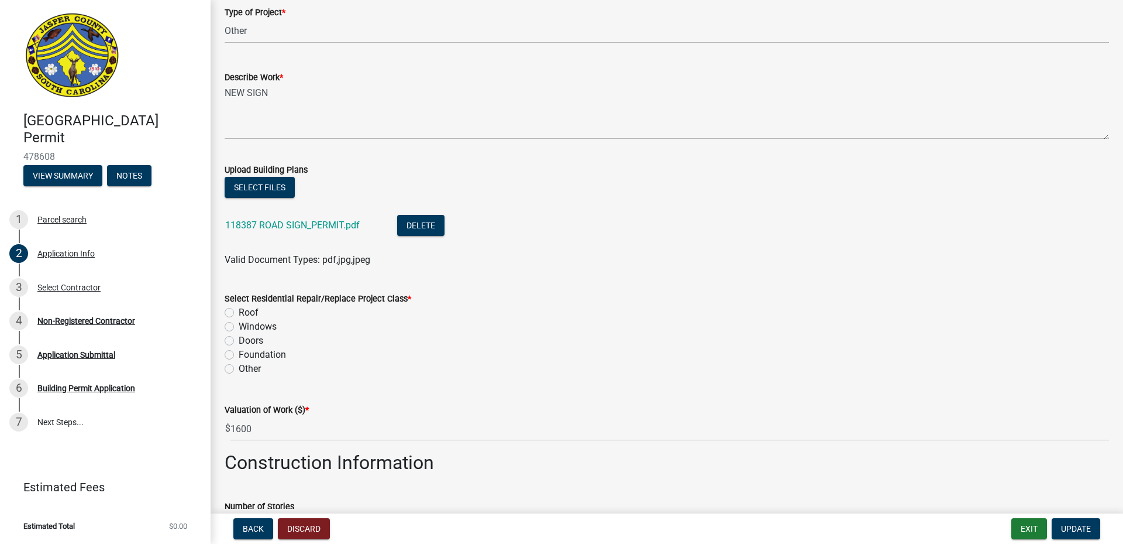
click at [239, 367] on label "Other" at bounding box center [250, 369] width 22 height 14
click at [239, 367] on input "Other" at bounding box center [243, 366] width 8 height 8
radio input "true"
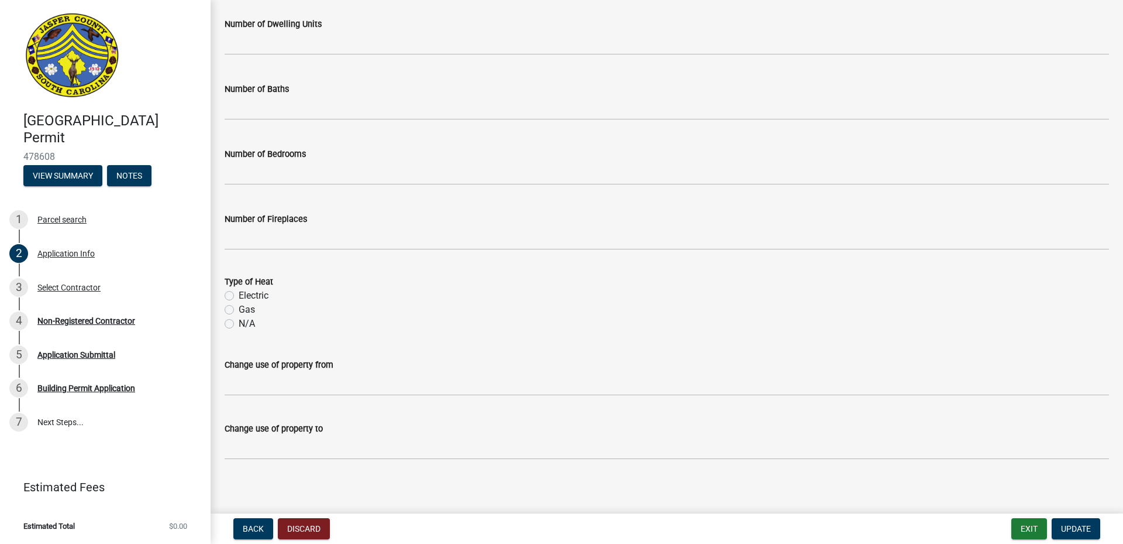
scroll to position [2191, 0]
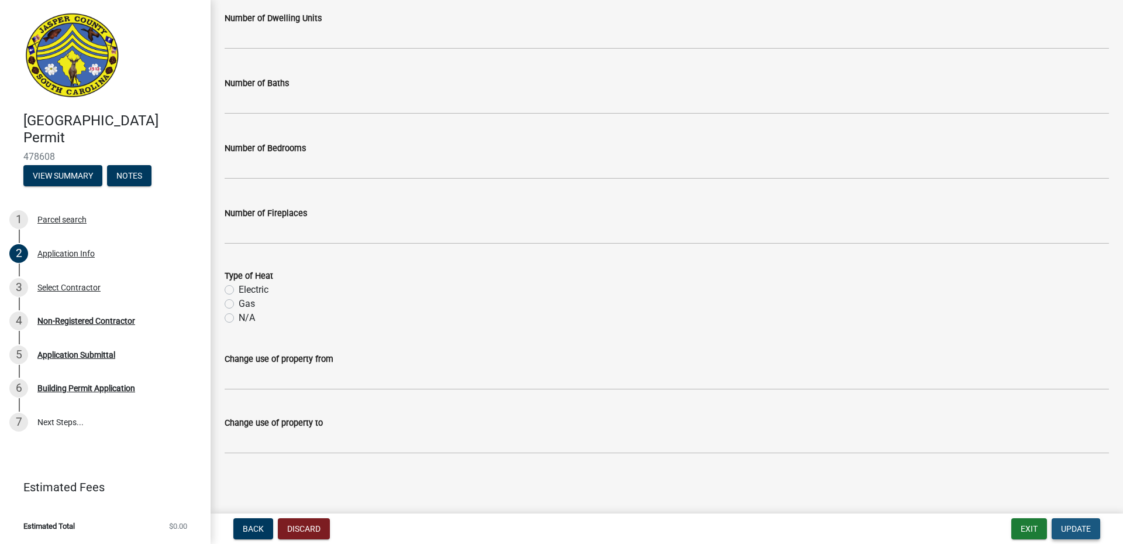
click at [1082, 530] on span "Update" at bounding box center [1076, 528] width 30 height 9
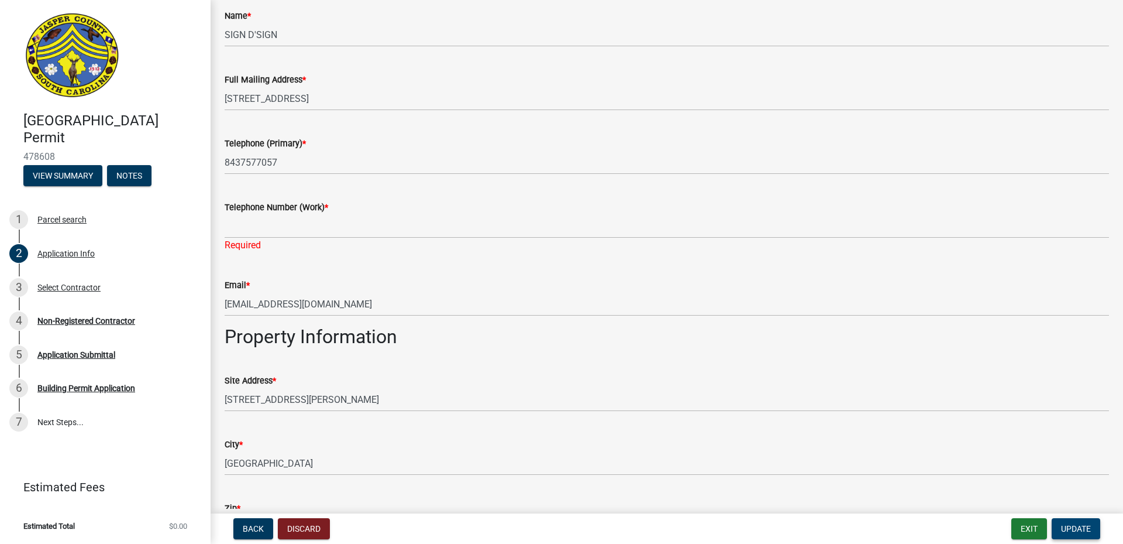
scroll to position [742, 0]
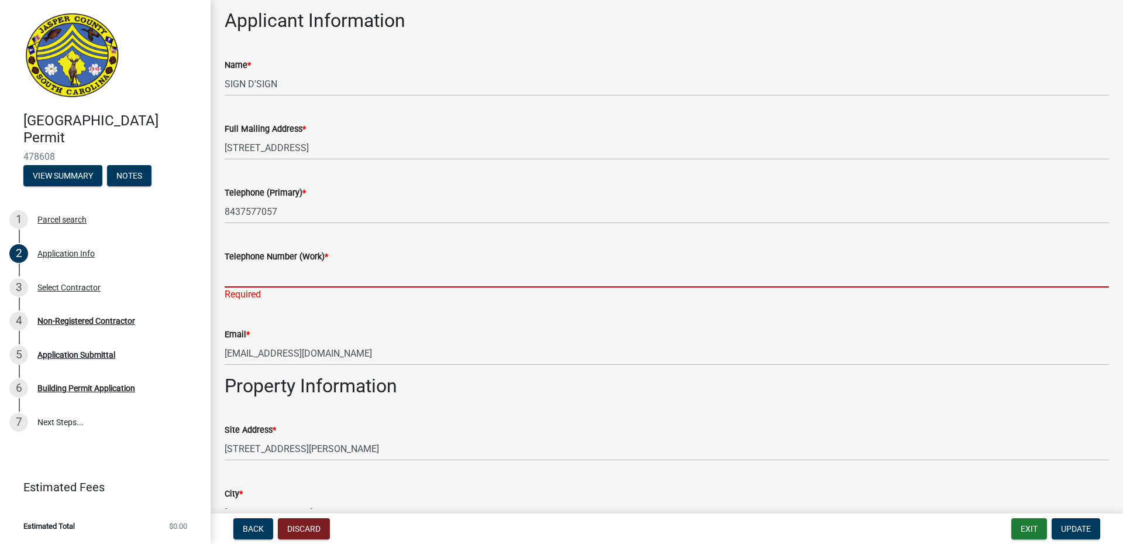
click at [319, 272] on input "Telephone Number (Work) *" at bounding box center [667, 275] width 885 height 24
type input "8437577057"
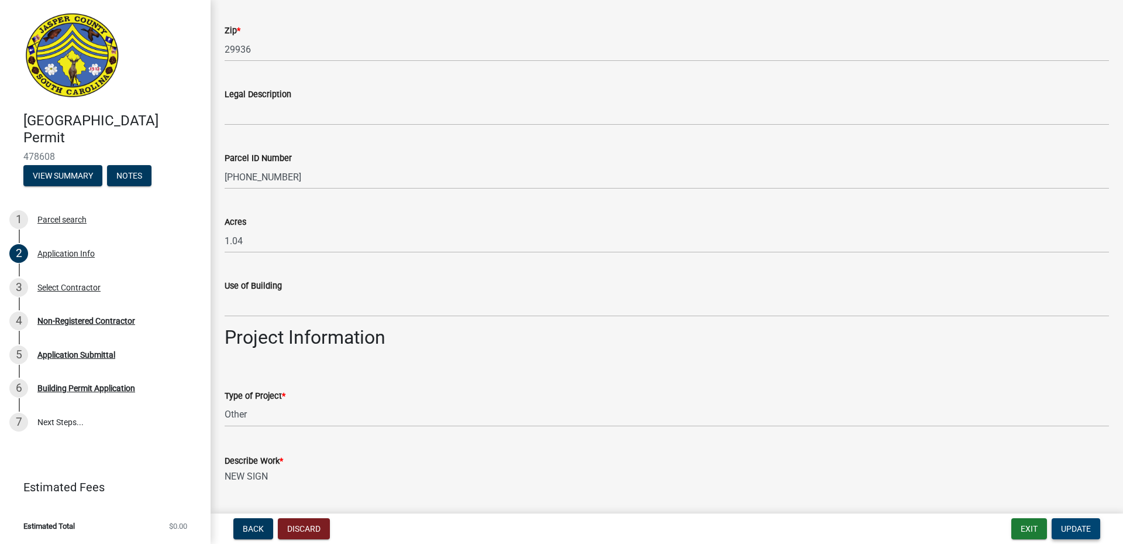
scroll to position [1255, 0]
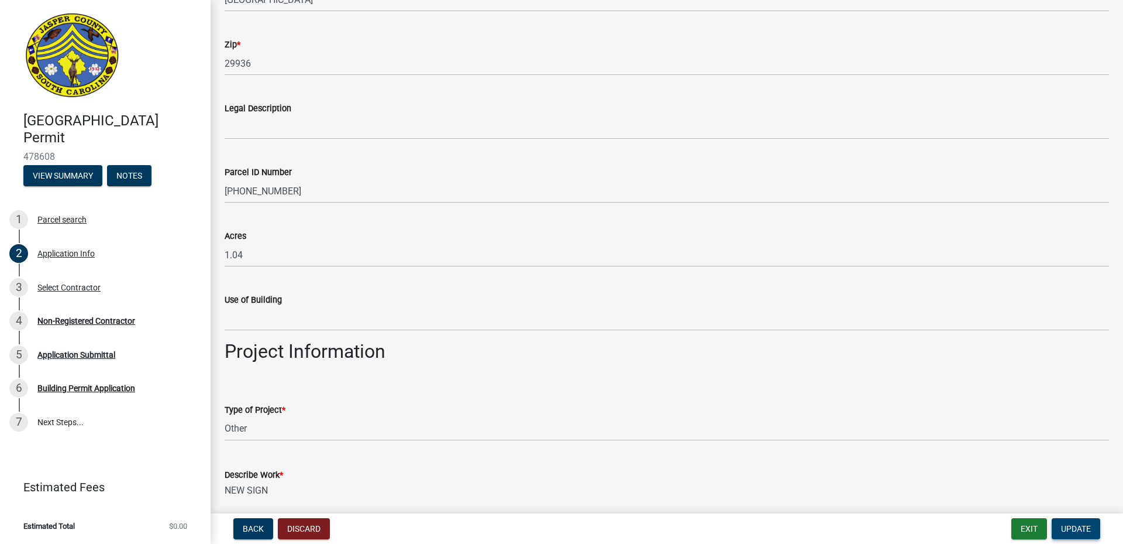
click at [1062, 525] on span "Update" at bounding box center [1076, 528] width 30 height 9
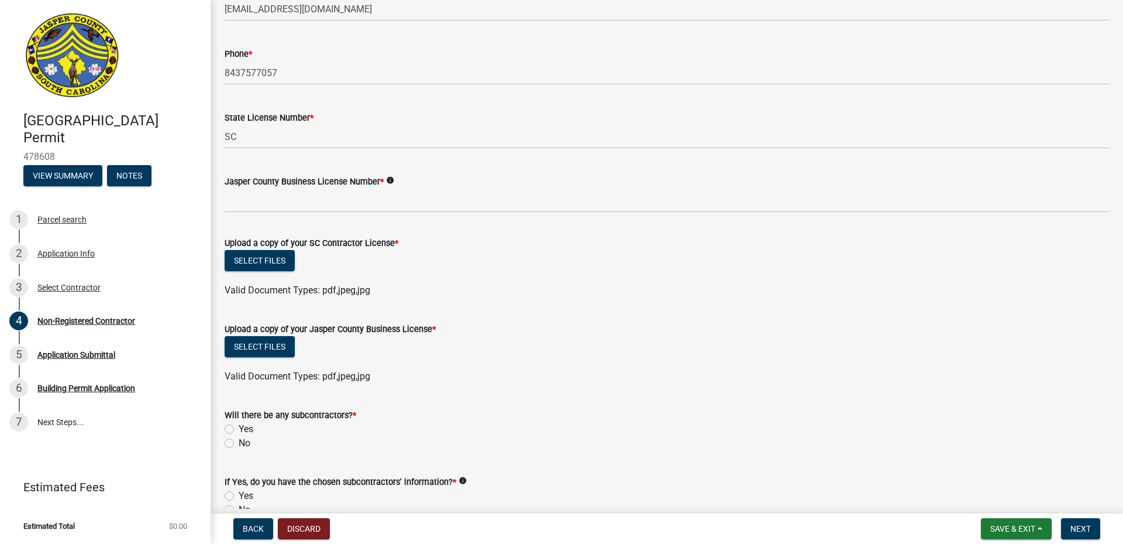
scroll to position [527, 0]
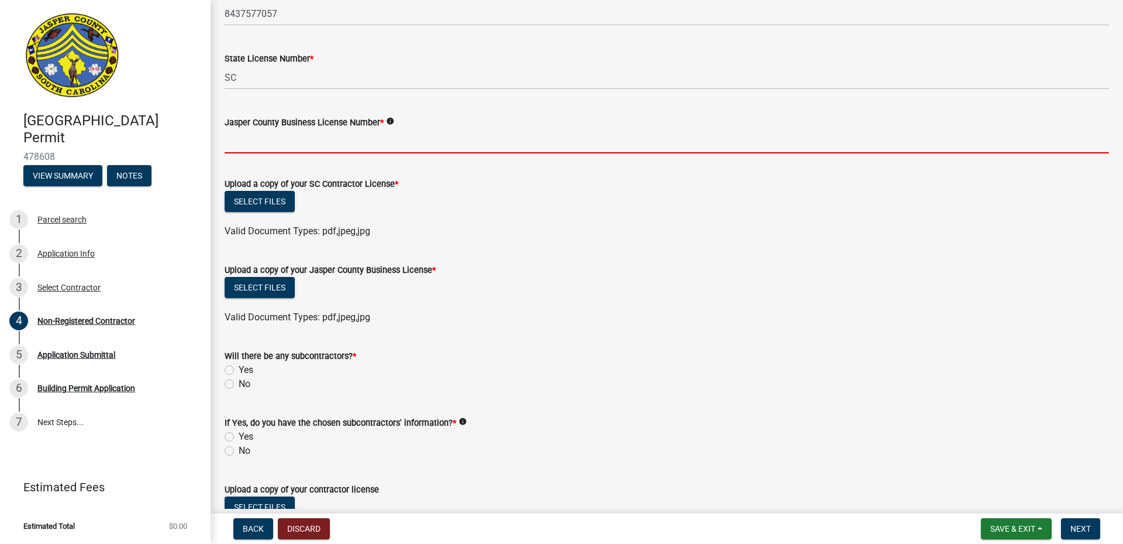
click at [353, 141] on input "Jasper County Business License Number *" at bounding box center [667, 141] width 885 height 24
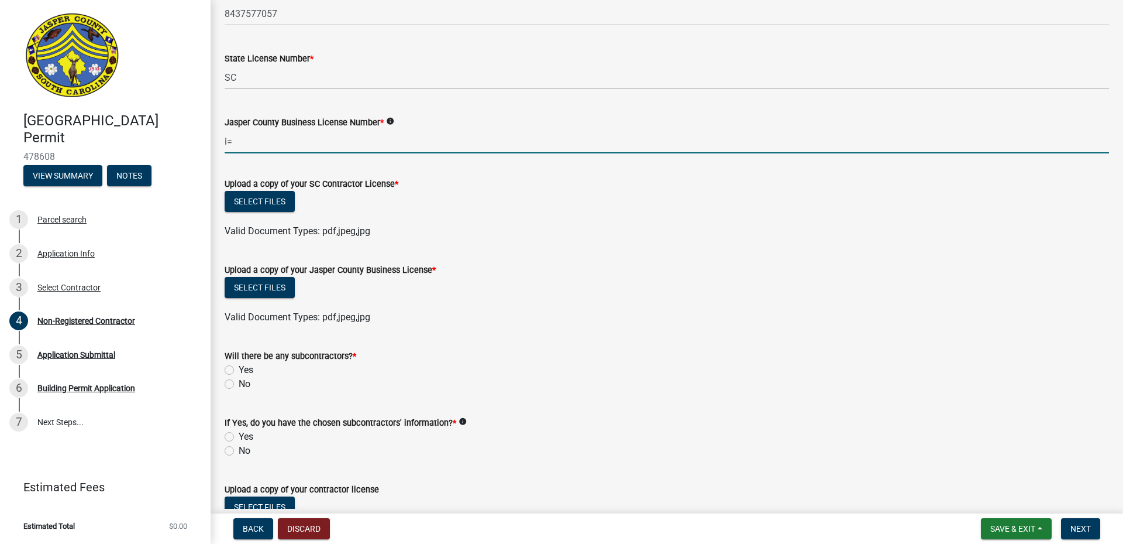
type input "i"
type input "Ii-6971"
click at [263, 198] on button "Select files" at bounding box center [260, 201] width 70 height 21
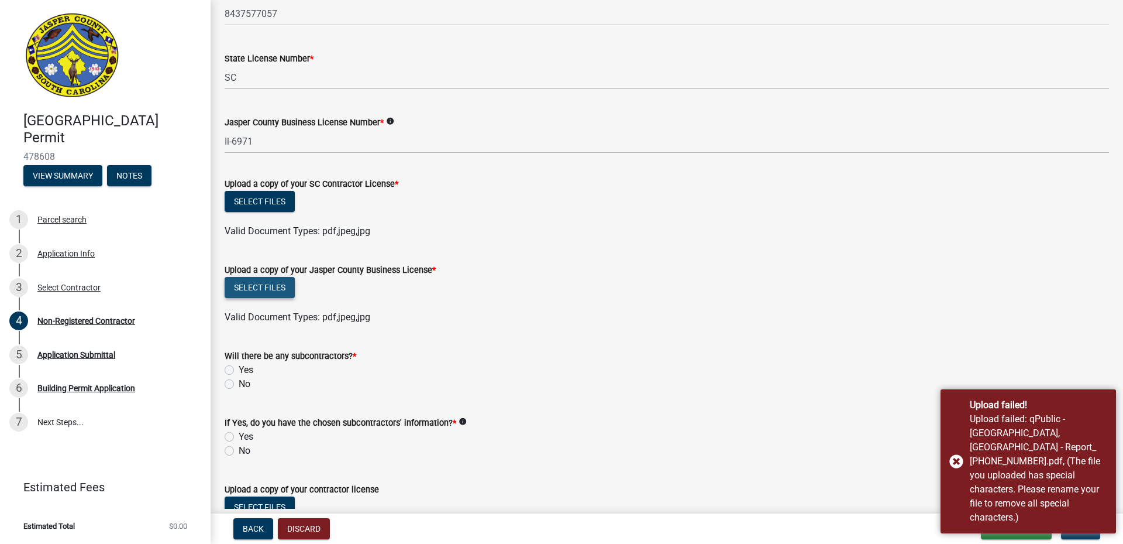
click at [273, 280] on button "Select files" at bounding box center [260, 287] width 70 height 21
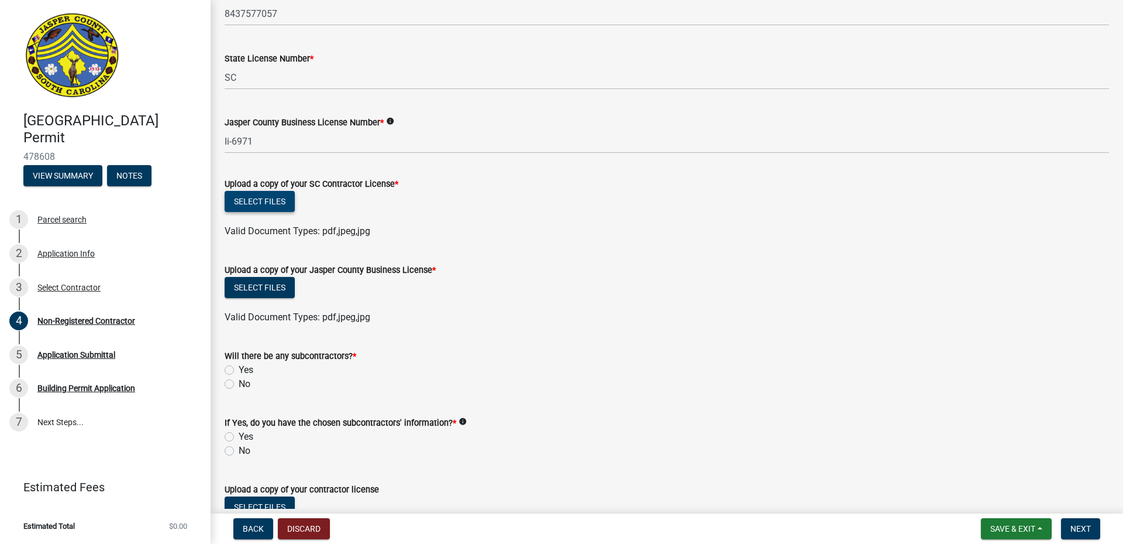
click at [249, 195] on button "Select files" at bounding box center [260, 201] width 70 height 21
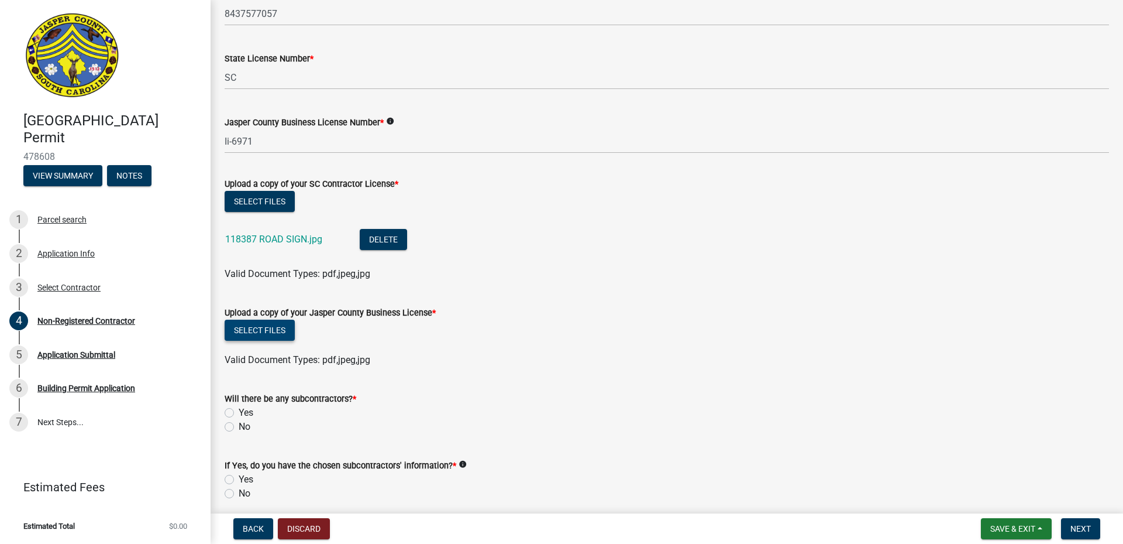
click at [274, 323] on button "Select files" at bounding box center [260, 329] width 70 height 21
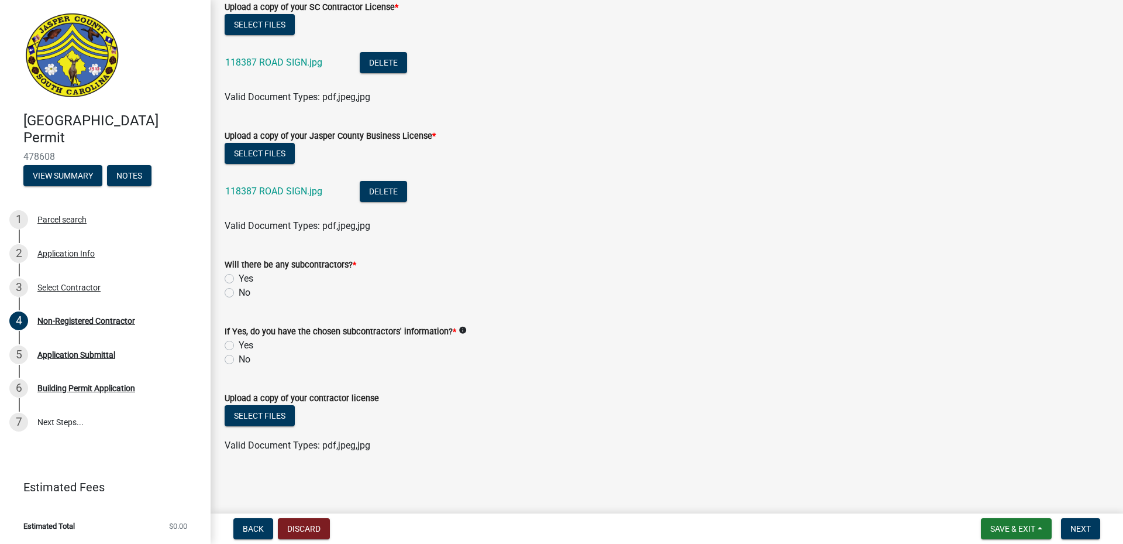
click at [239, 296] on label "No" at bounding box center [245, 293] width 12 height 14
click at [239, 293] on input "No" at bounding box center [243, 290] width 8 height 8
radio input "true"
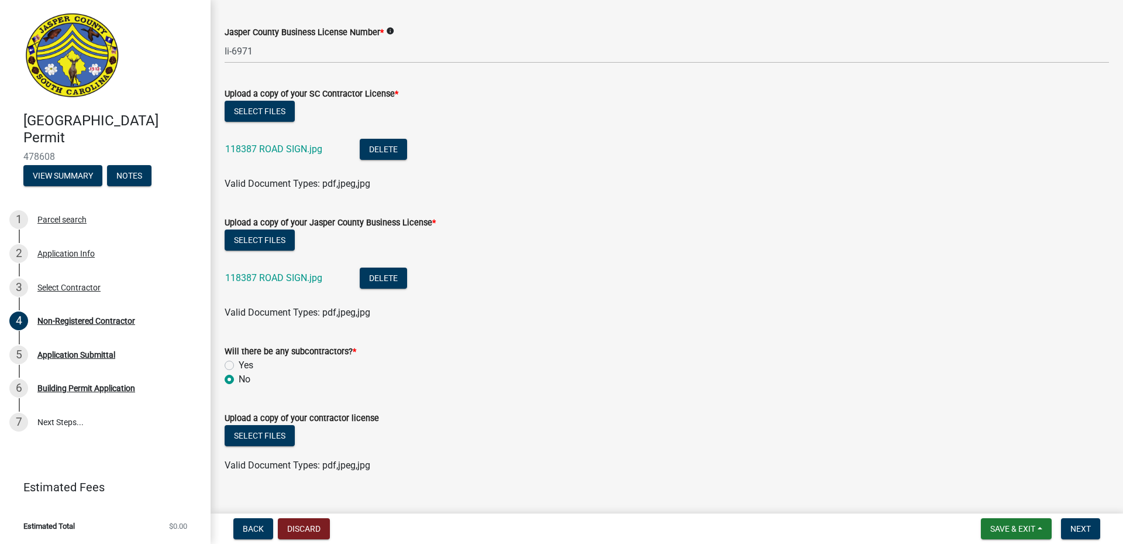
scroll to position [637, 0]
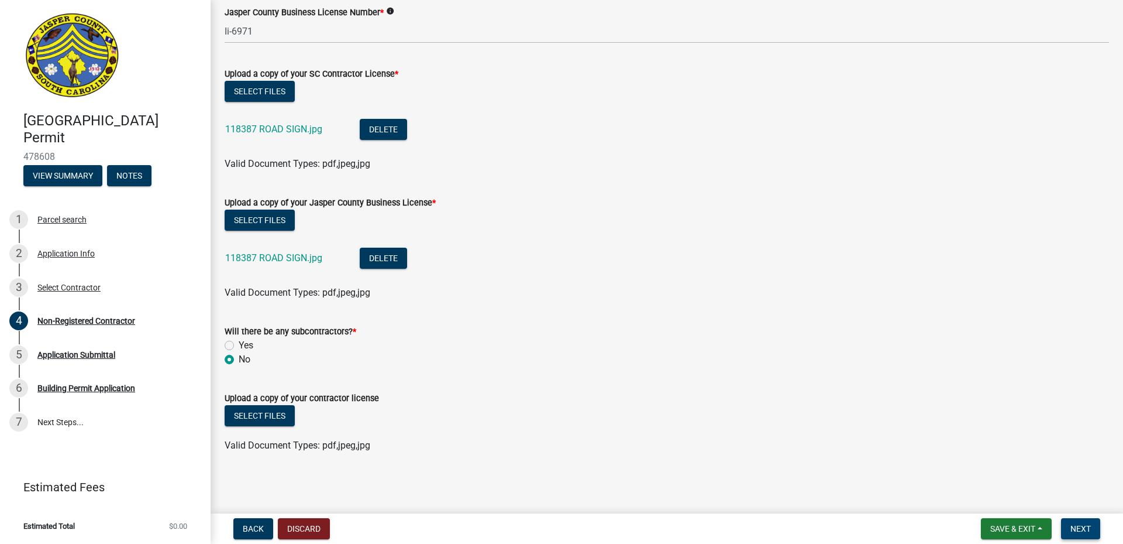
click at [1077, 524] on span "Next" at bounding box center [1081, 528] width 20 height 9
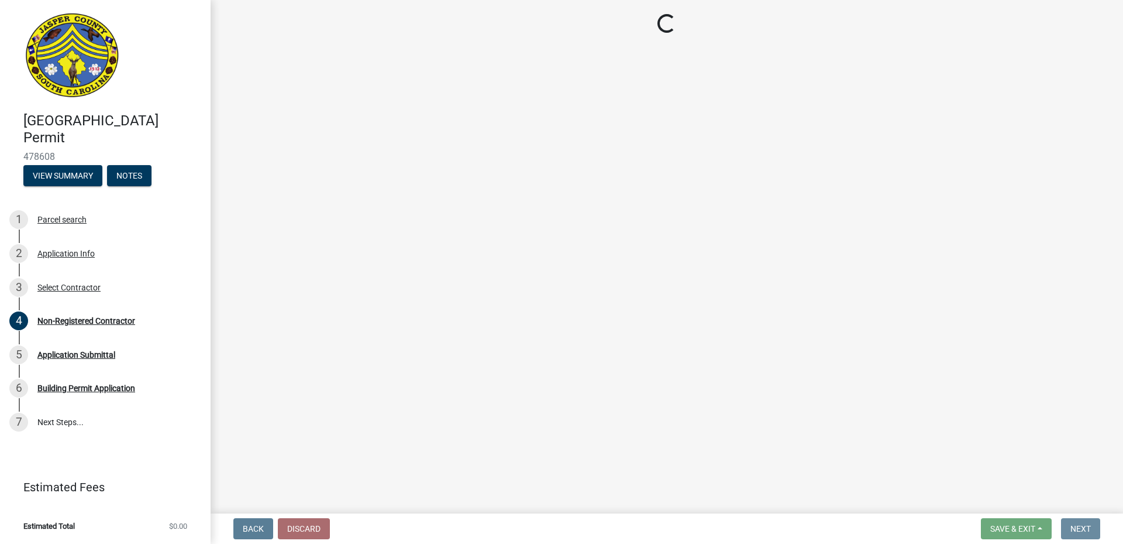
scroll to position [0, 0]
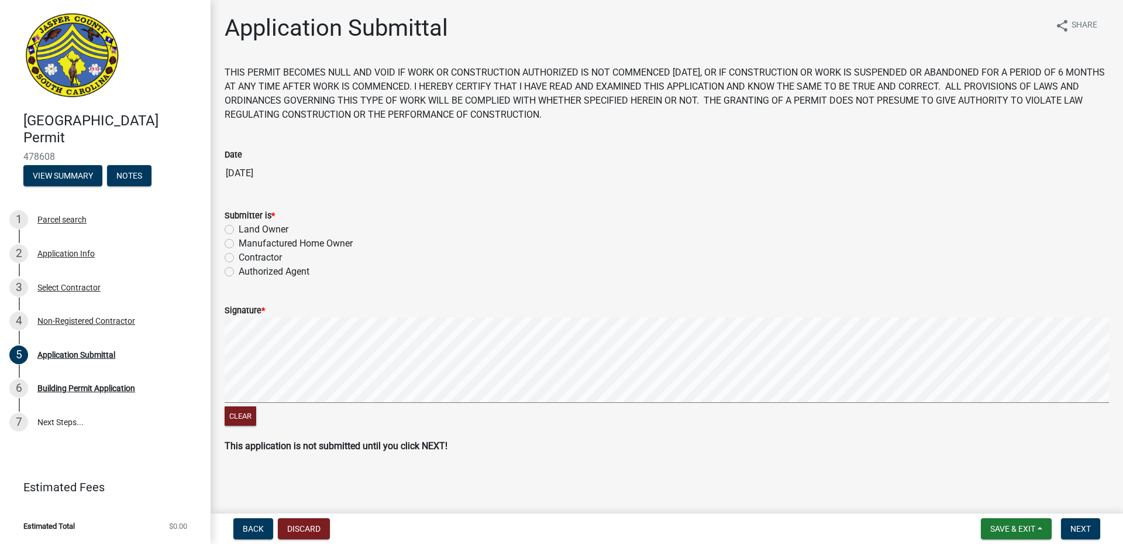
click at [239, 270] on label "Authorized Agent" at bounding box center [274, 271] width 71 height 14
click at [239, 270] on input "Authorized Agent" at bounding box center [243, 268] width 8 height 8
radio input "true"
click at [282, 411] on div "Clear" at bounding box center [667, 372] width 885 height 111
drag, startPoint x: 1082, startPoint y: 531, endPoint x: 1074, endPoint y: 524, distance: 10.8
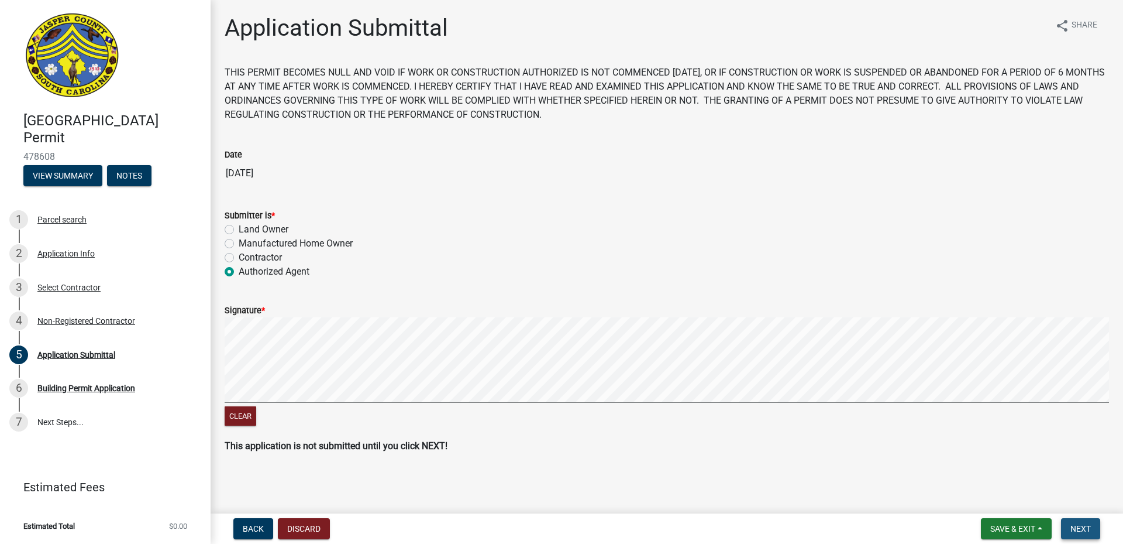
click at [1082, 531] on span "Next" at bounding box center [1081, 528] width 20 height 9
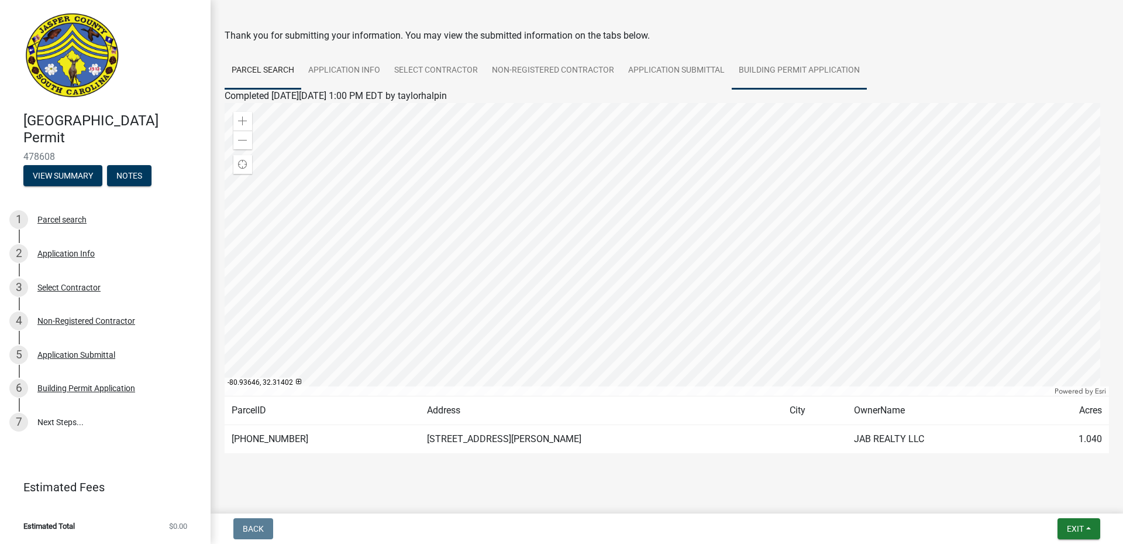
scroll to position [50, 0]
